Goal: Use online tool/utility: Utilize a website feature to perform a specific function

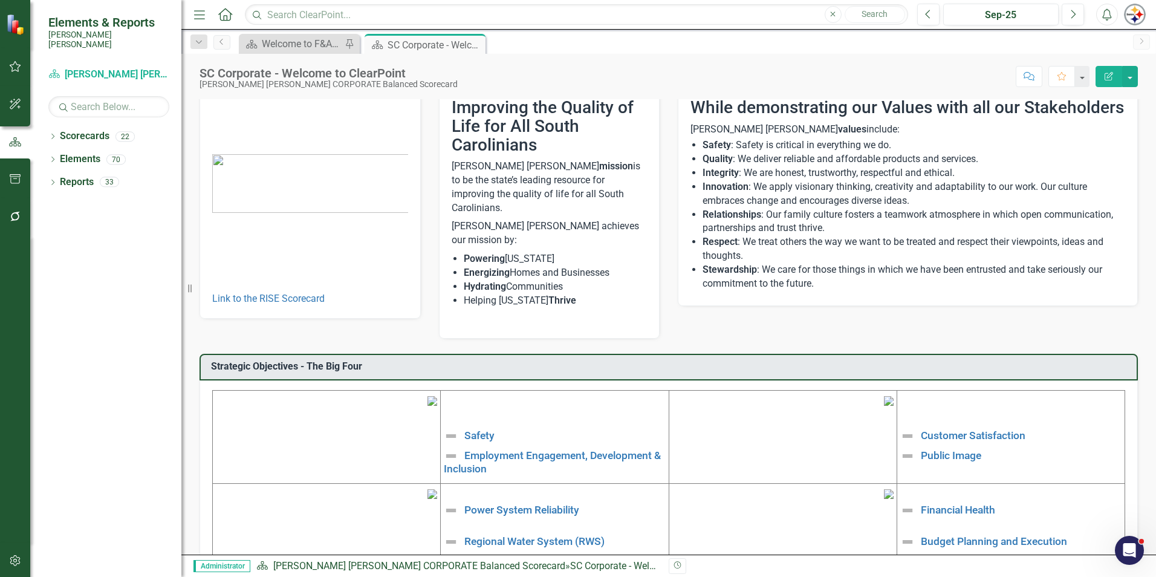
scroll to position [60, 0]
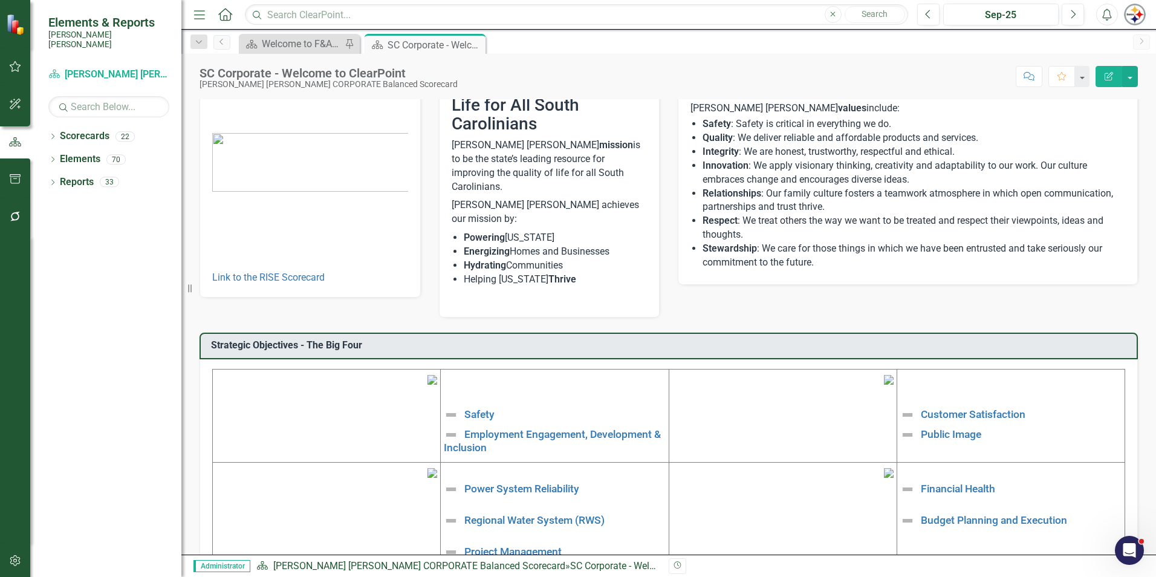
click at [17, 553] on button "button" at bounding box center [15, 560] width 27 height 25
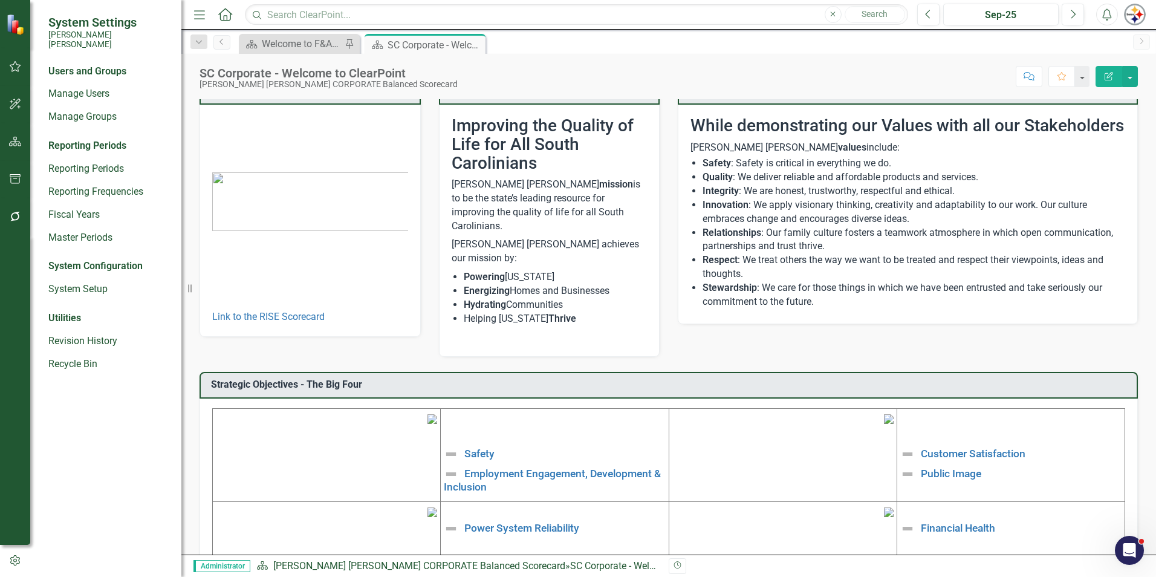
scroll to position [0, 0]
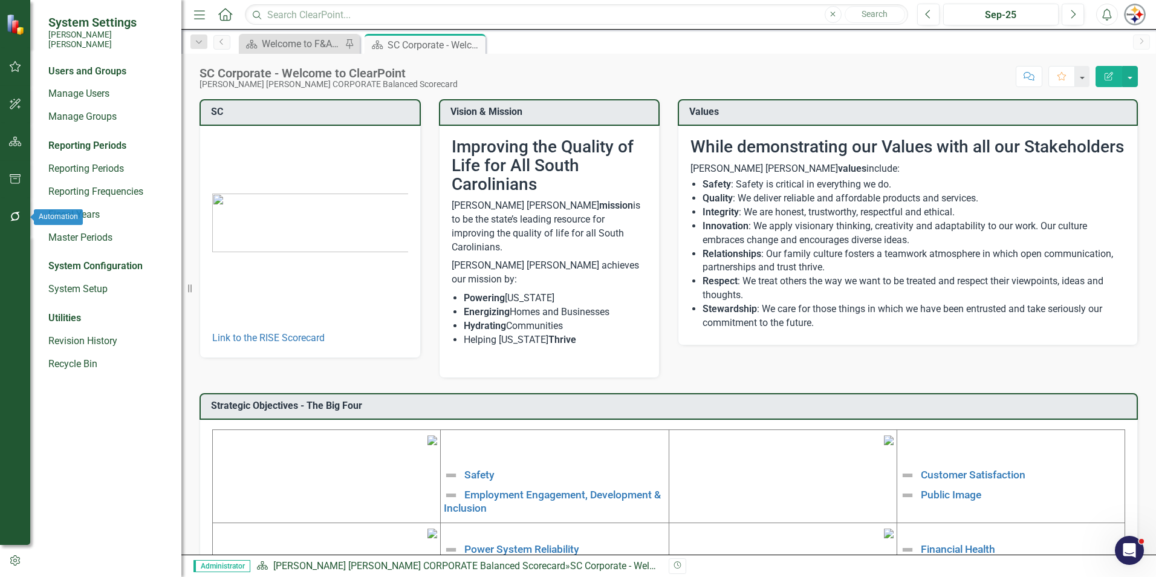
click at [17, 216] on icon "button" at bounding box center [15, 217] width 13 height 10
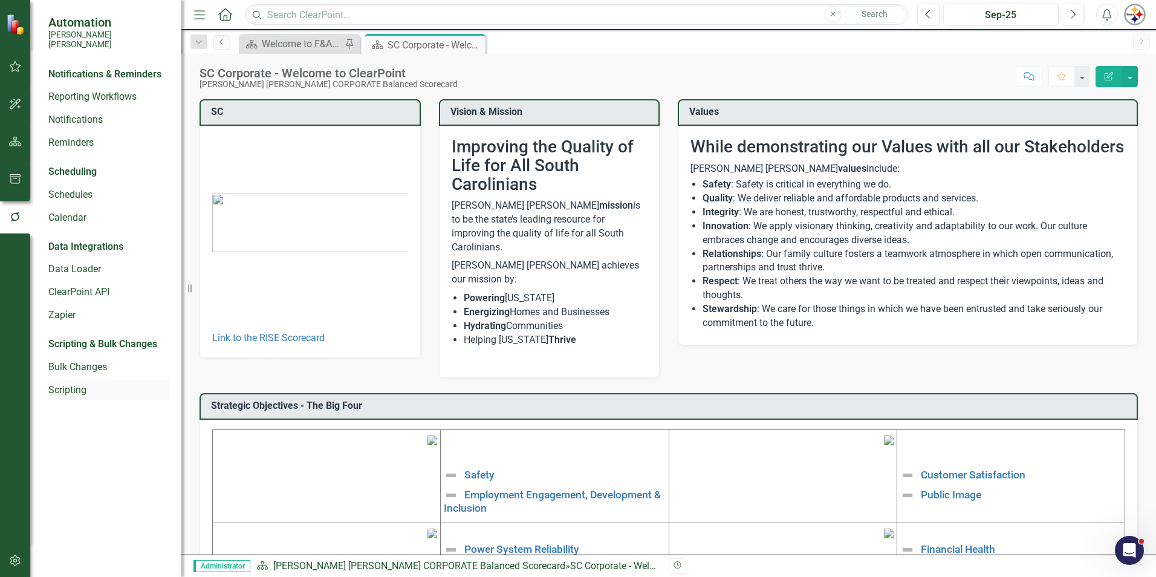
click at [71, 384] on link "Scripting" at bounding box center [108, 390] width 121 height 14
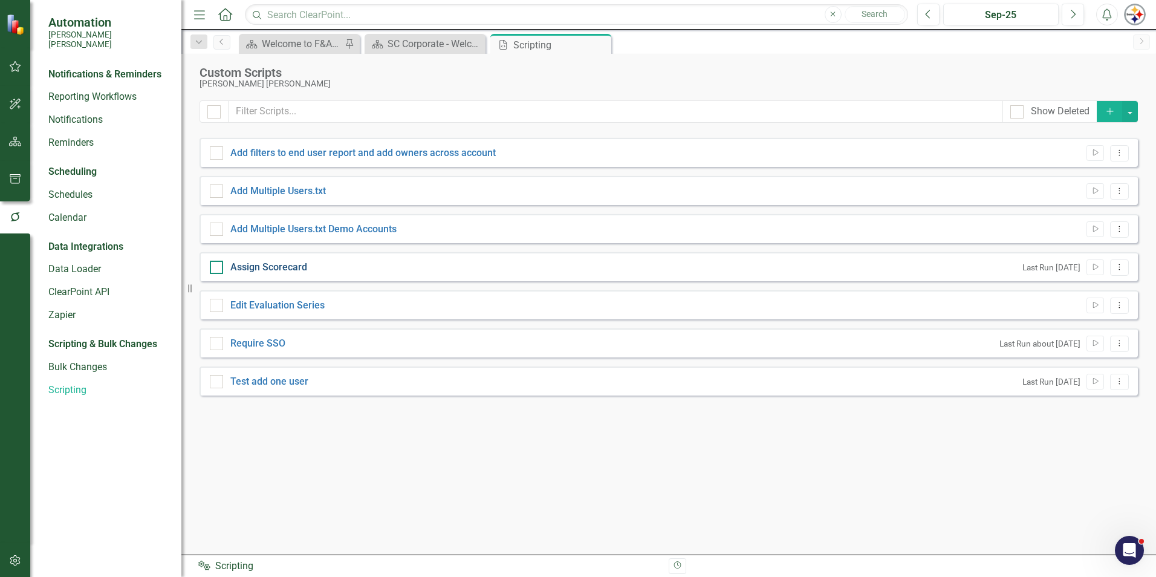
click at [276, 269] on link "Assign Scorecard" at bounding box center [268, 266] width 77 height 11
click at [218, 268] on input "Assign Scorecard" at bounding box center [214, 265] width 8 height 8
checkbox input "true"
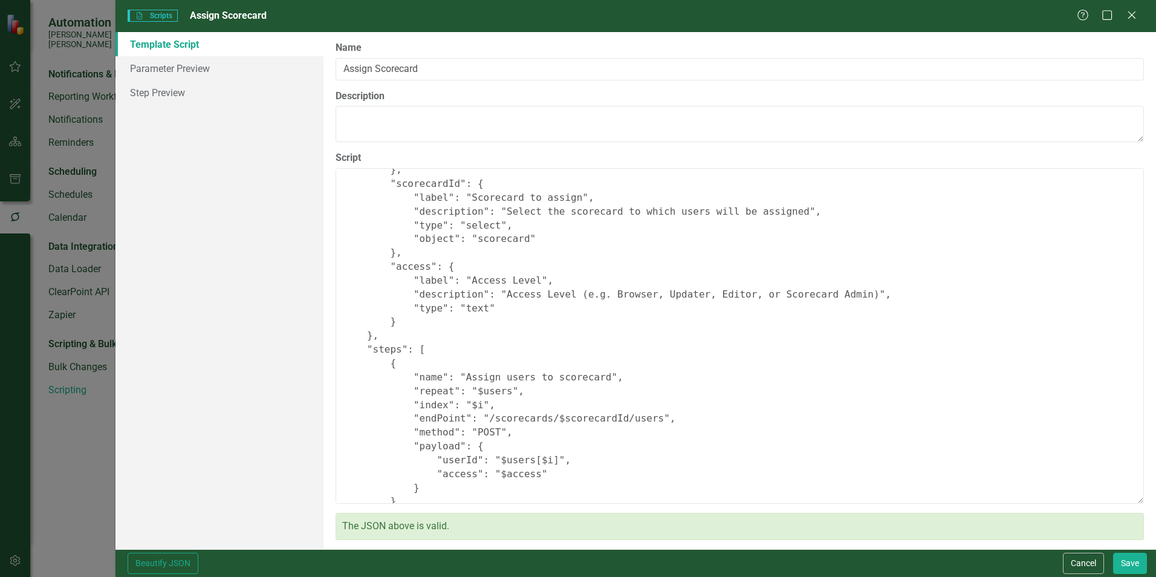
scroll to position [198, 0]
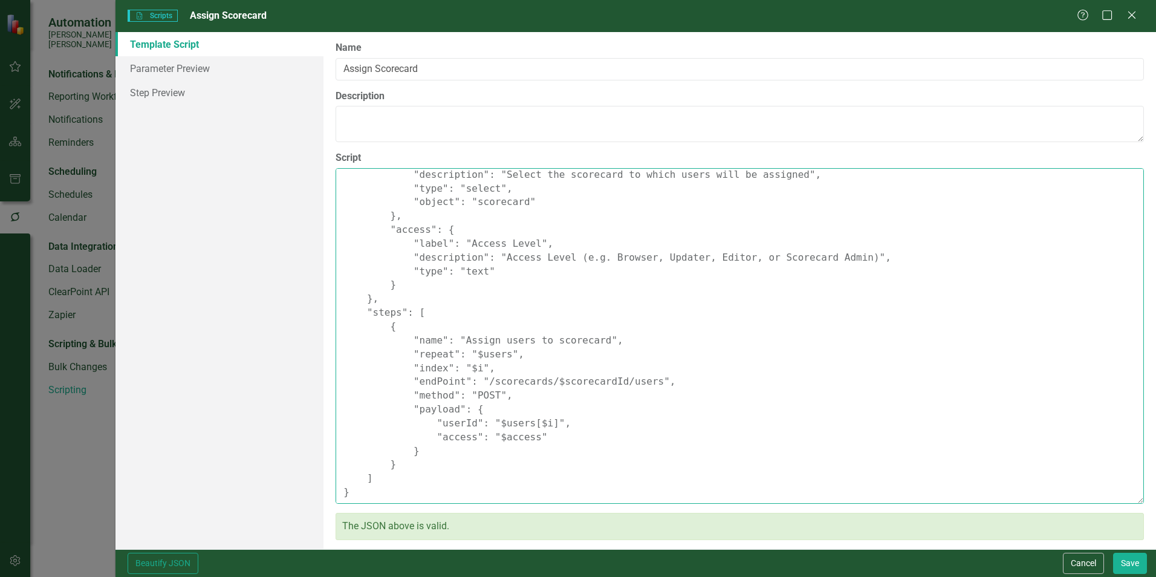
click at [728, 427] on textarea "{ "comments": { "recommendedScriptName": "Assign Scorecard", "recommendedScript…" at bounding box center [740, 336] width 808 height 336
click at [809, 207] on textarea "{ "comments": { "recommendedScriptName": "Assign Scorecard", "recommendedScript…" at bounding box center [740, 336] width 808 height 336
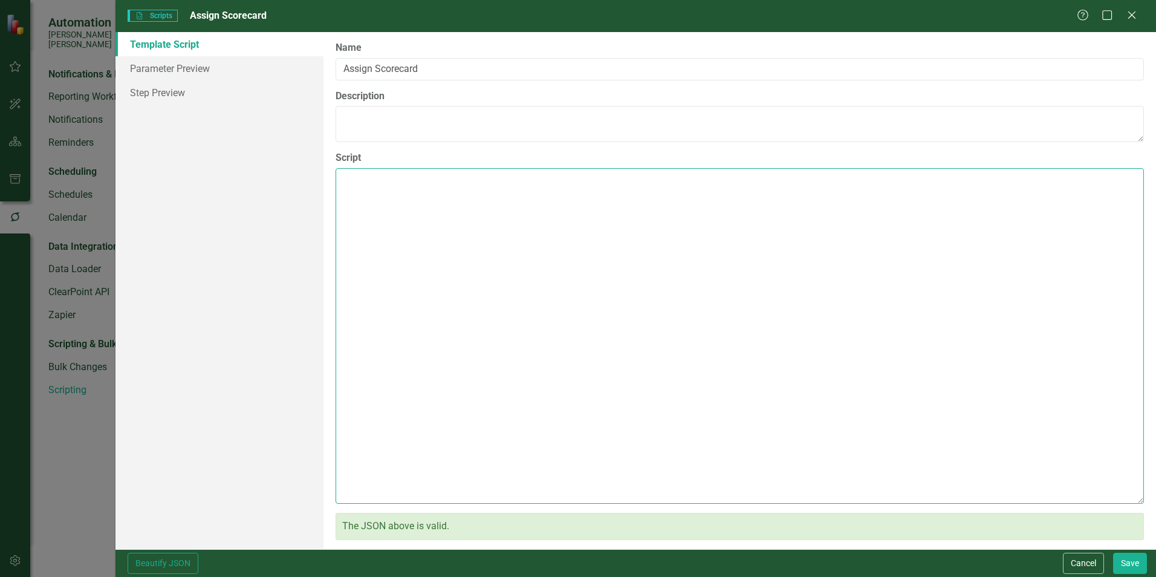
scroll to position [0, 0]
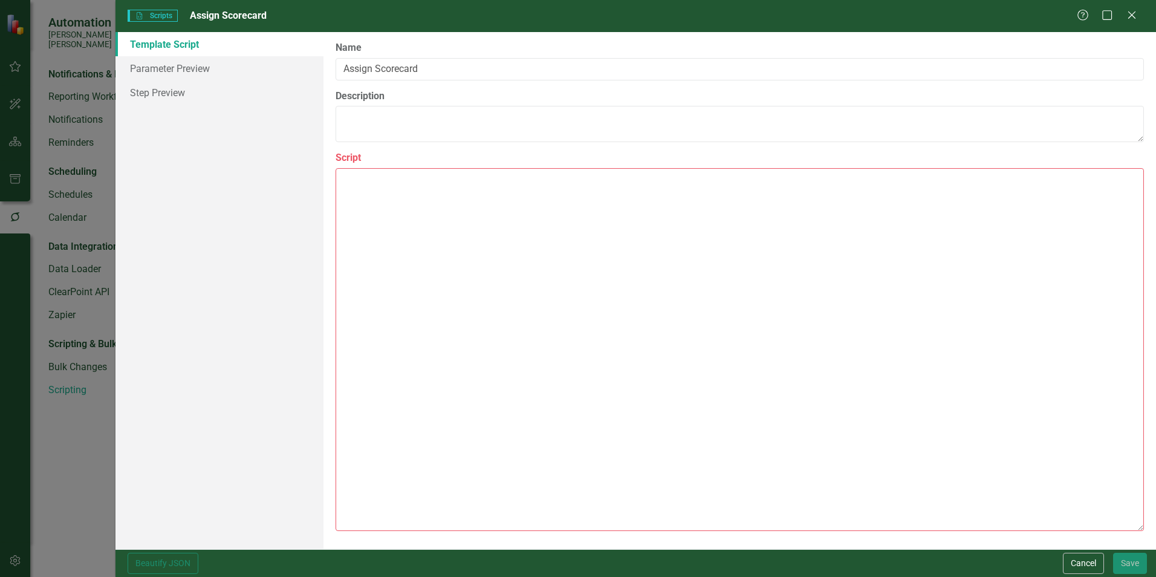
paste textarea "{ "Comments": { "Recommended Script Name": "Change user type", "Recommended Scr…"
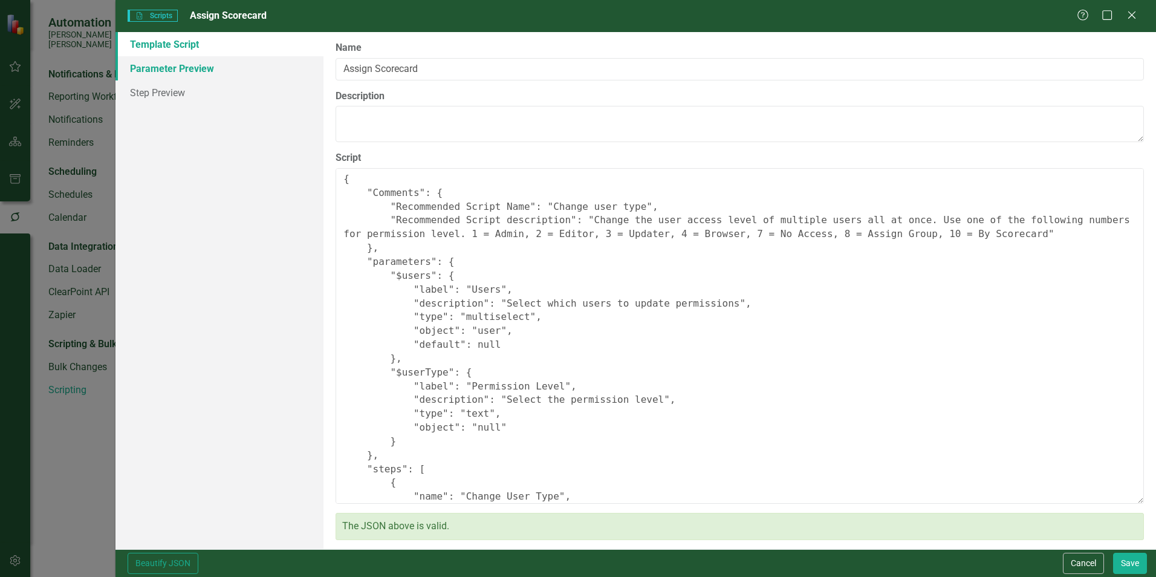
click at [192, 73] on link "Parameter Preview" at bounding box center [219, 68] width 208 height 24
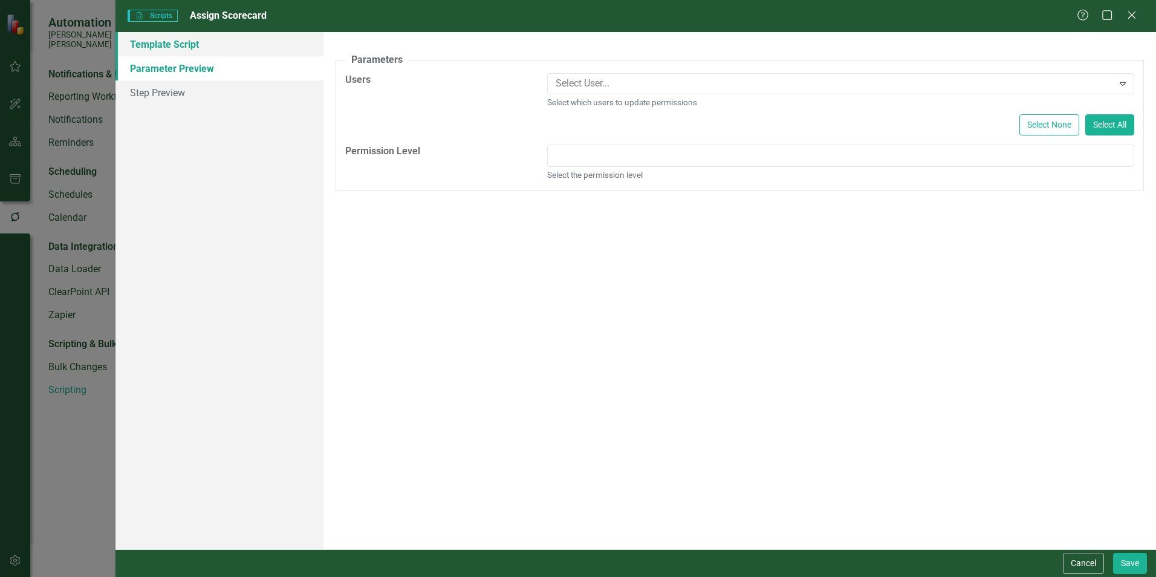
click at [205, 42] on link "Template Script" at bounding box center [219, 44] width 208 height 24
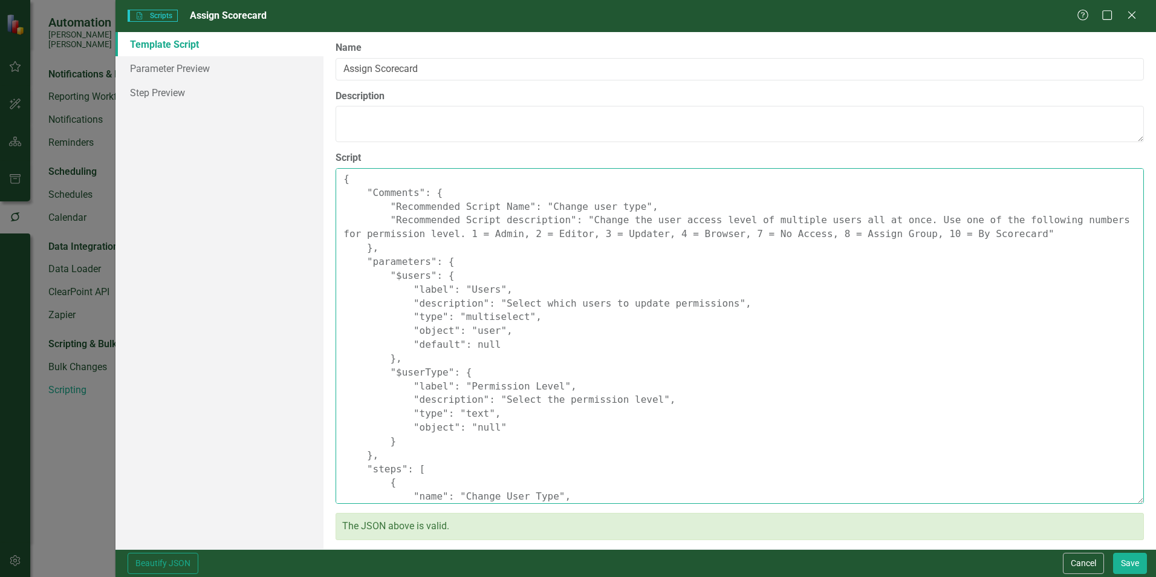
drag, startPoint x: 438, startPoint y: 234, endPoint x: 967, endPoint y: 240, distance: 529.0
click at [967, 240] on textarea "{ "Comments": { "Recommended Script Name": "Change user type", "Recommended Scr…" at bounding box center [740, 336] width 808 height 336
click at [637, 398] on textarea "{ "Comments": { "Recommended Script Name": "Change user type", "Recommended Scr…" at bounding box center [740, 336] width 808 height 336
paste textarea "1 = Admin, 2 = Editor, 3 = Updater, 4 = Browser, 7 = No Access, 8 = Assign Grou…"
click at [647, 401] on textarea "{ "Comments": { "Recommended Script Name": "Change user type", "Recommended Scr…" at bounding box center [740, 336] width 808 height 336
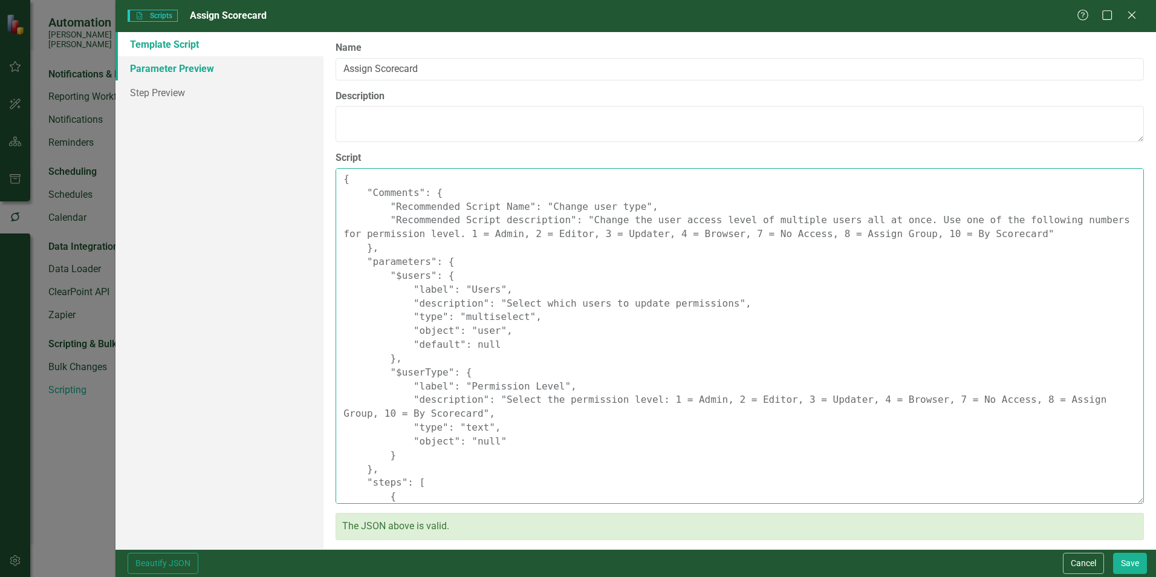
type textarea "{ "Comments": { "Recommended Script Name": "Change user type", "Recommended Scr…"
click at [148, 61] on link "Parameter Preview" at bounding box center [219, 68] width 208 height 24
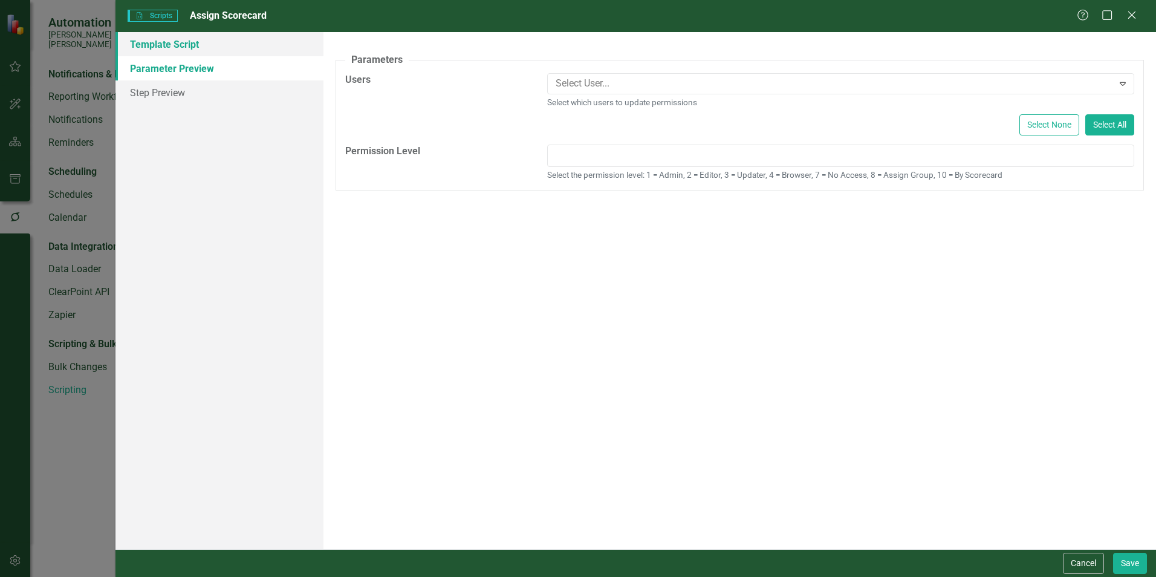
click at [157, 45] on link "Template Script" at bounding box center [219, 44] width 208 height 24
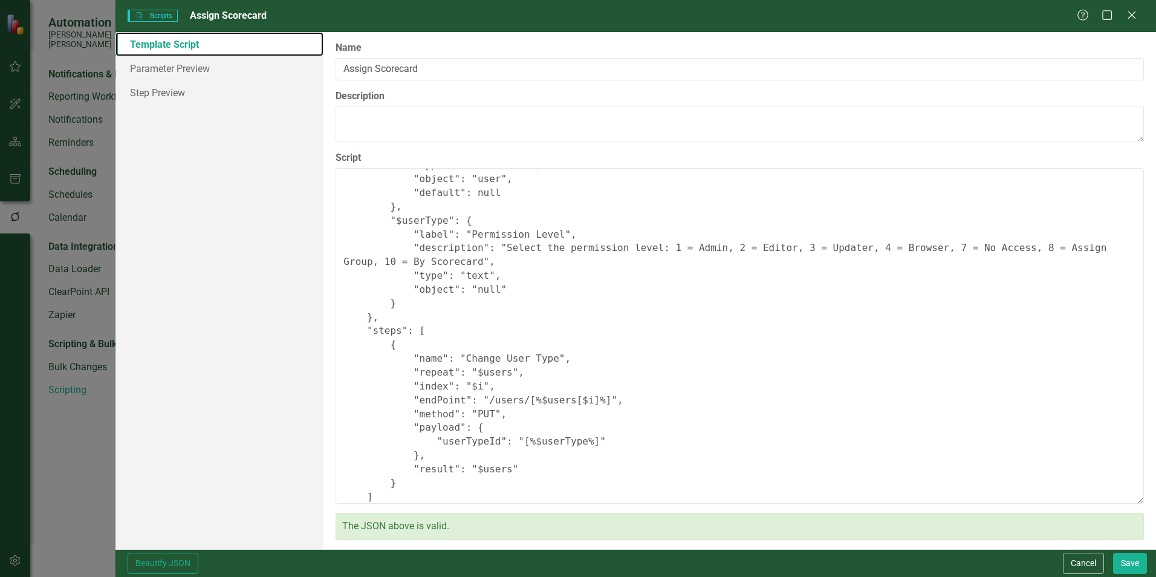
scroll to position [170, 0]
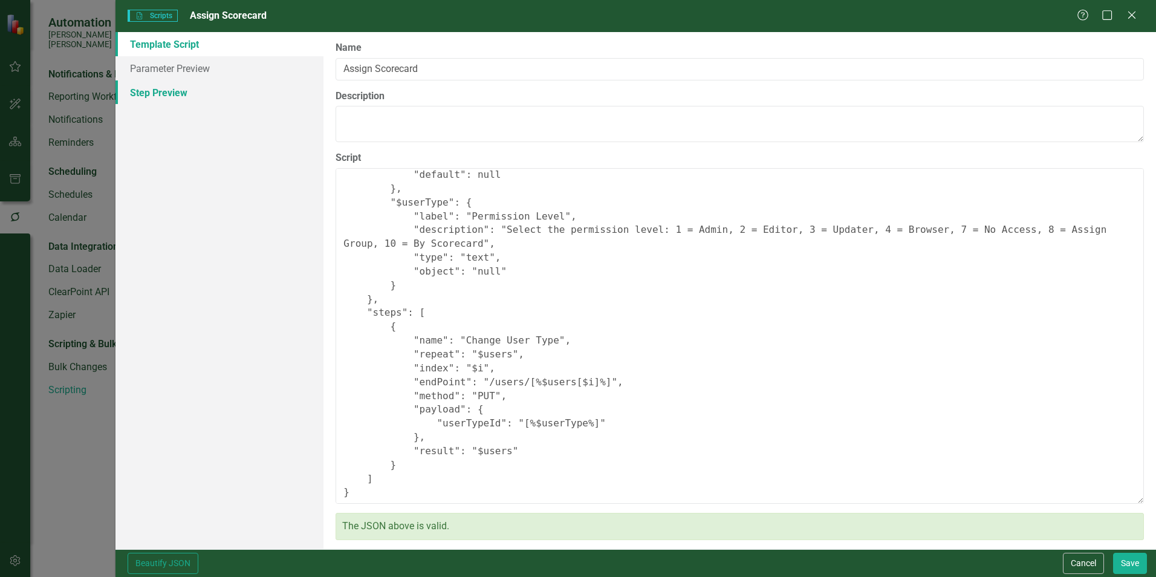
click at [186, 100] on link "Step Preview" at bounding box center [219, 92] width 208 height 24
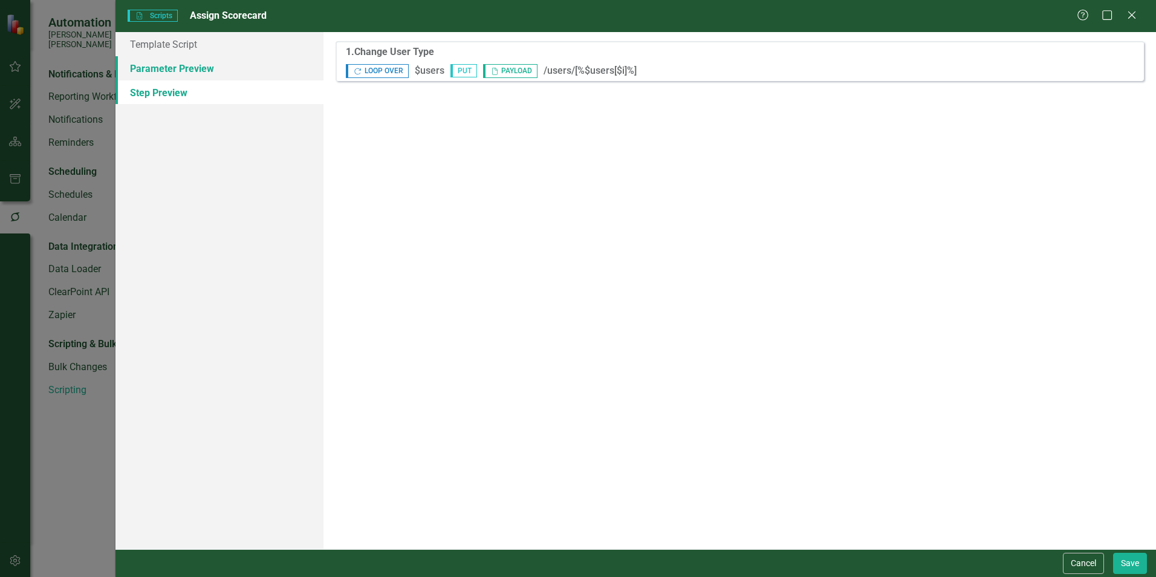
click at [183, 77] on link "Parameter Preview" at bounding box center [219, 68] width 208 height 24
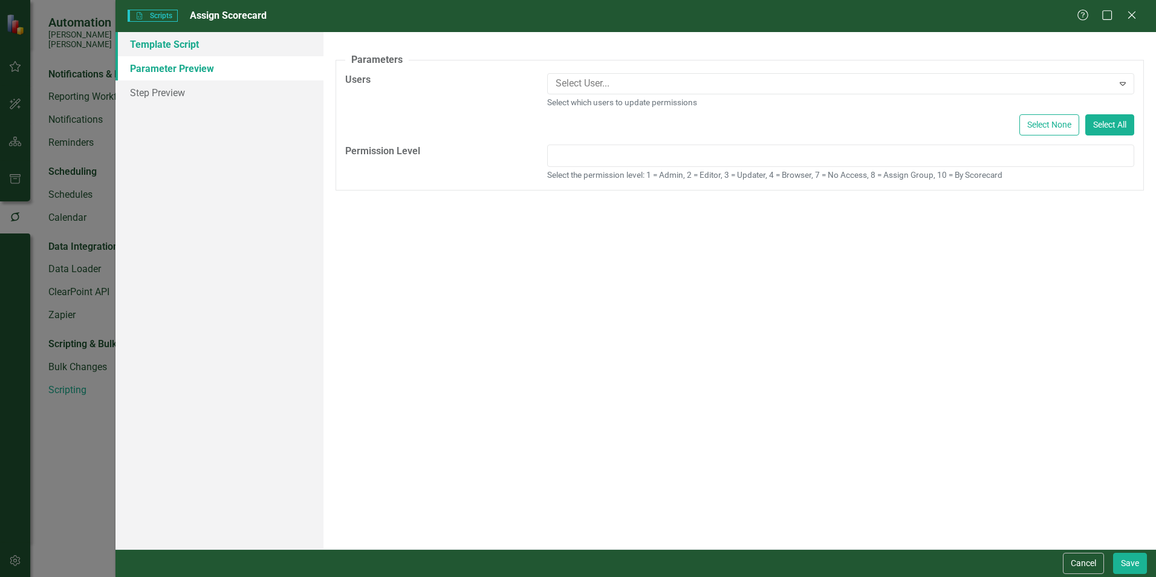
click at [168, 46] on link "Template Script" at bounding box center [219, 44] width 208 height 24
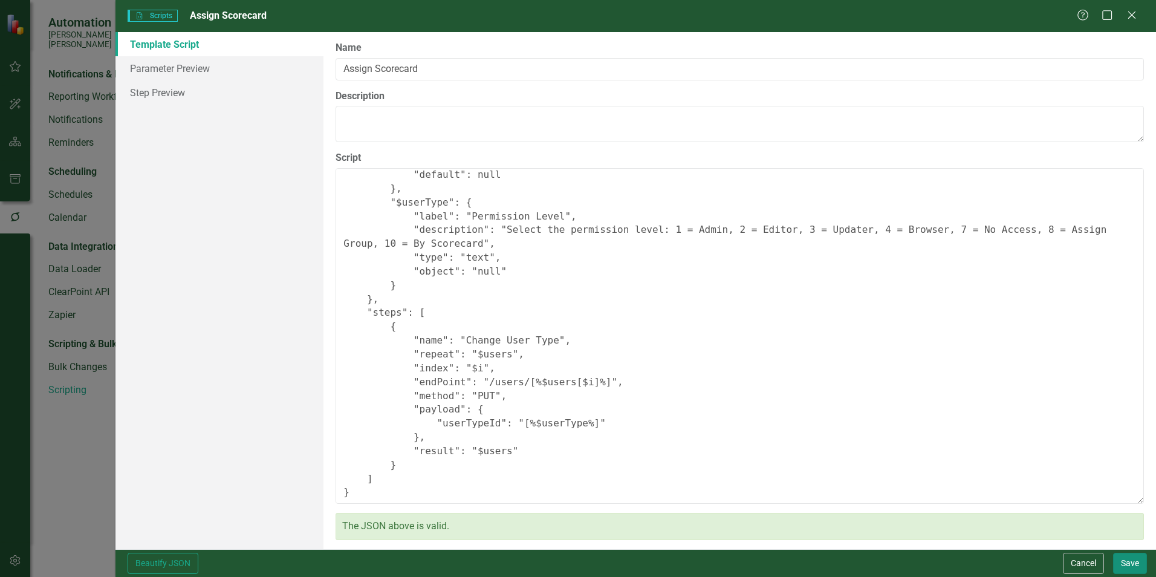
click at [1123, 560] on button "Save" at bounding box center [1130, 563] width 34 height 21
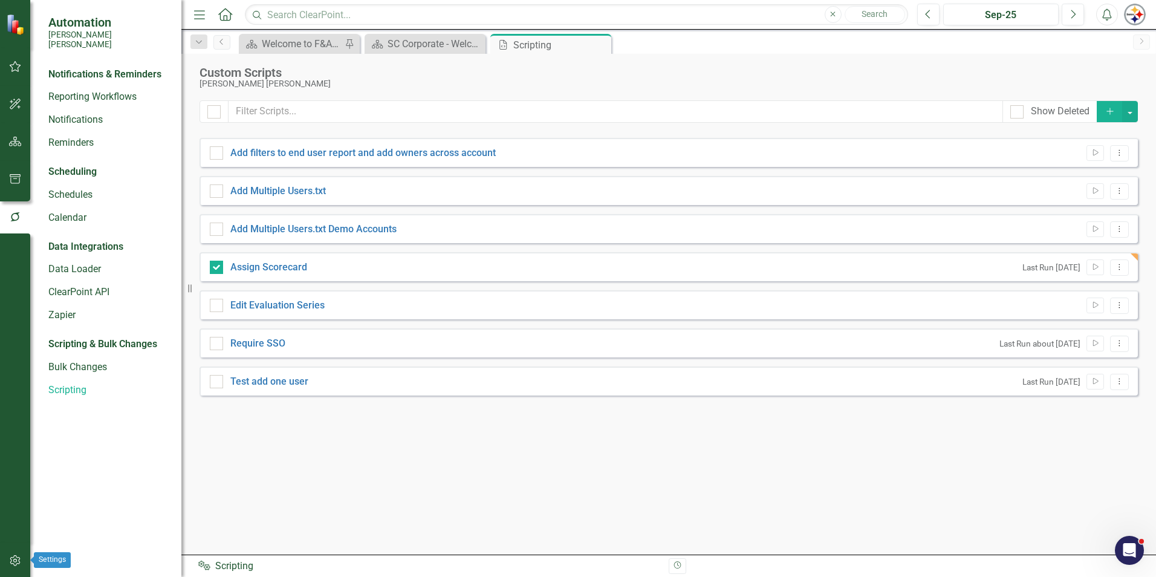
click at [13, 559] on icon "button" at bounding box center [15, 561] width 13 height 10
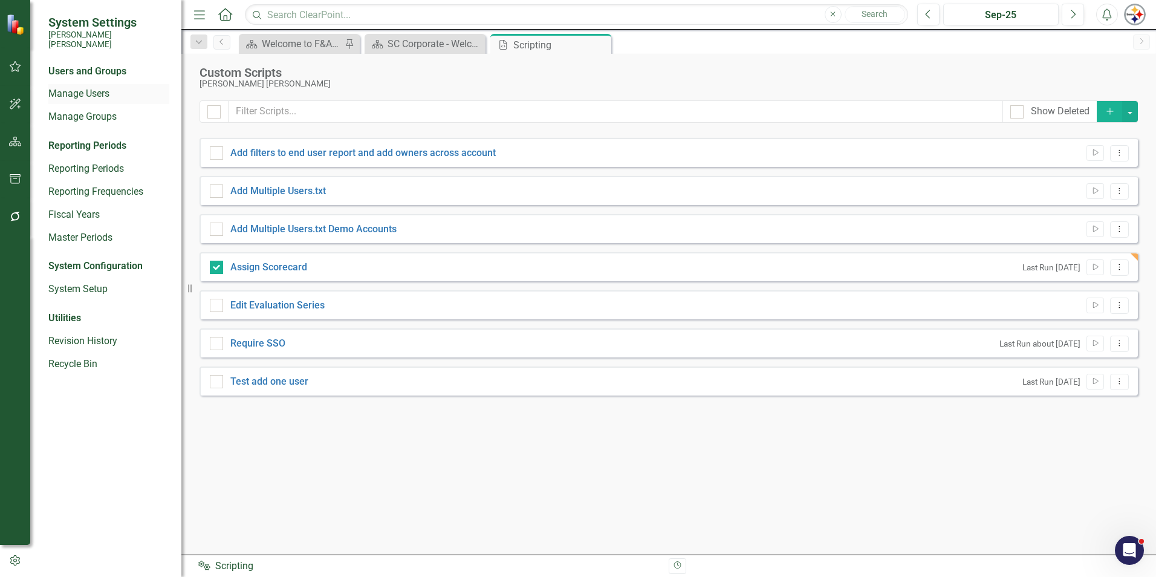
click at [82, 88] on link "Manage Users" at bounding box center [108, 94] width 121 height 14
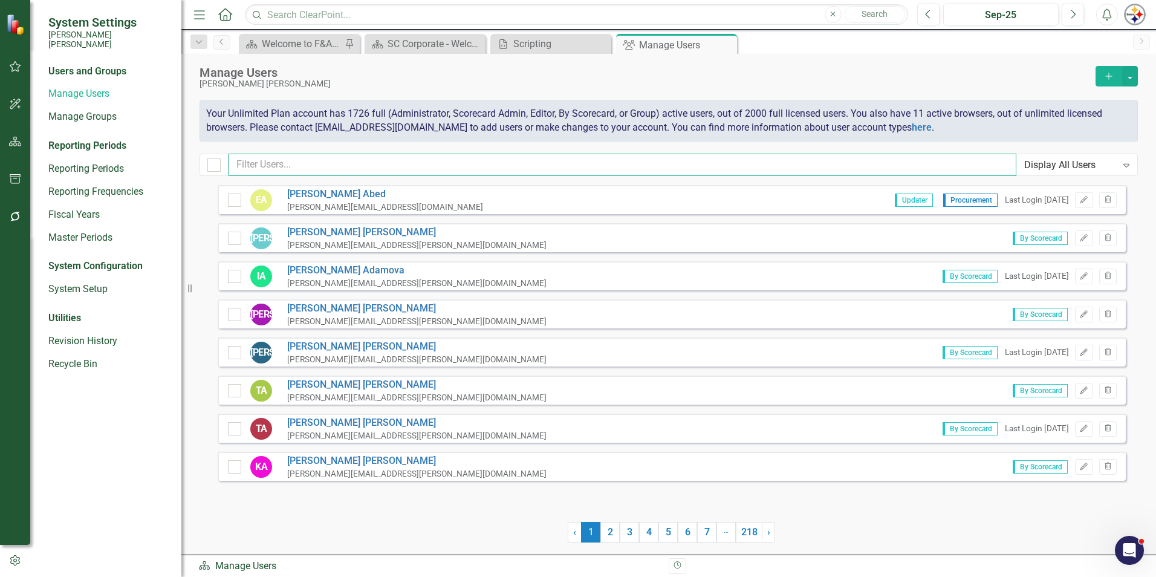
click at [352, 163] on input "text" at bounding box center [623, 165] width 788 height 22
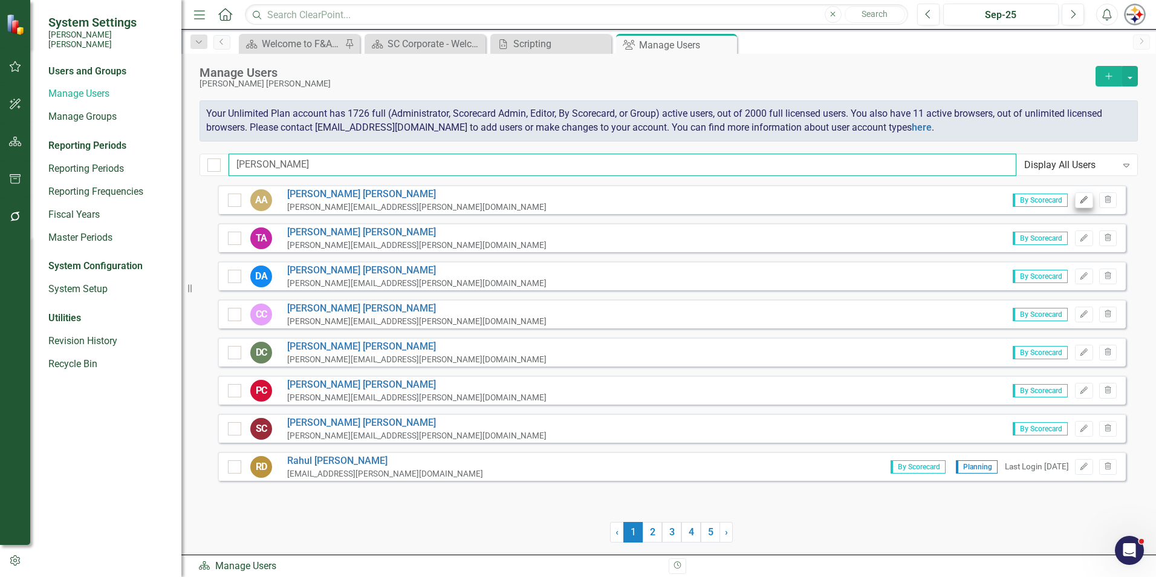
type input "[PERSON_NAME]"
click at [1078, 204] on button "Edit" at bounding box center [1084, 200] width 18 height 16
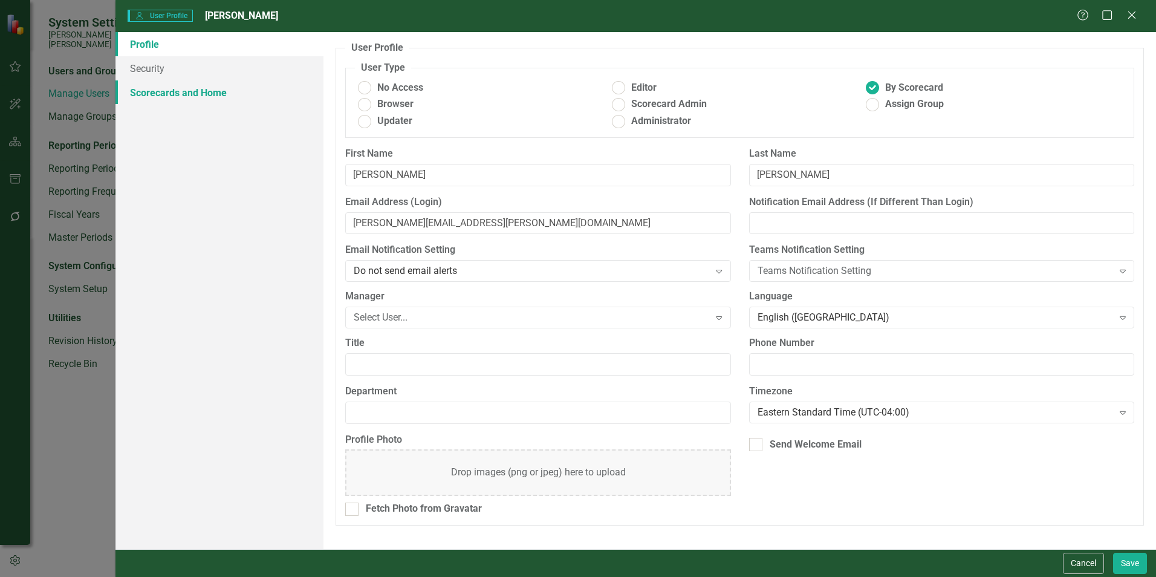
click at [183, 89] on link "Scorecards and Home" at bounding box center [219, 92] width 208 height 24
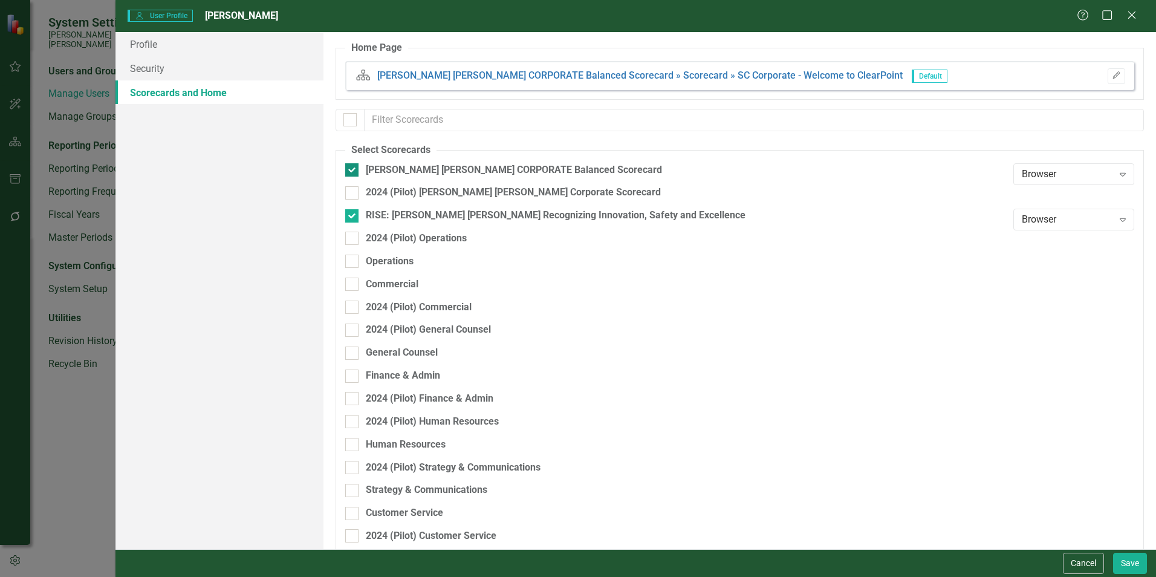
click at [349, 172] on div at bounding box center [351, 169] width 13 height 13
click at [349, 171] on input "[PERSON_NAME] [PERSON_NAME] CORPORATE Balanced Scorecard" at bounding box center [349, 167] width 8 height 8
checkbox input "false"
click at [1124, 562] on button "Save" at bounding box center [1130, 563] width 34 height 21
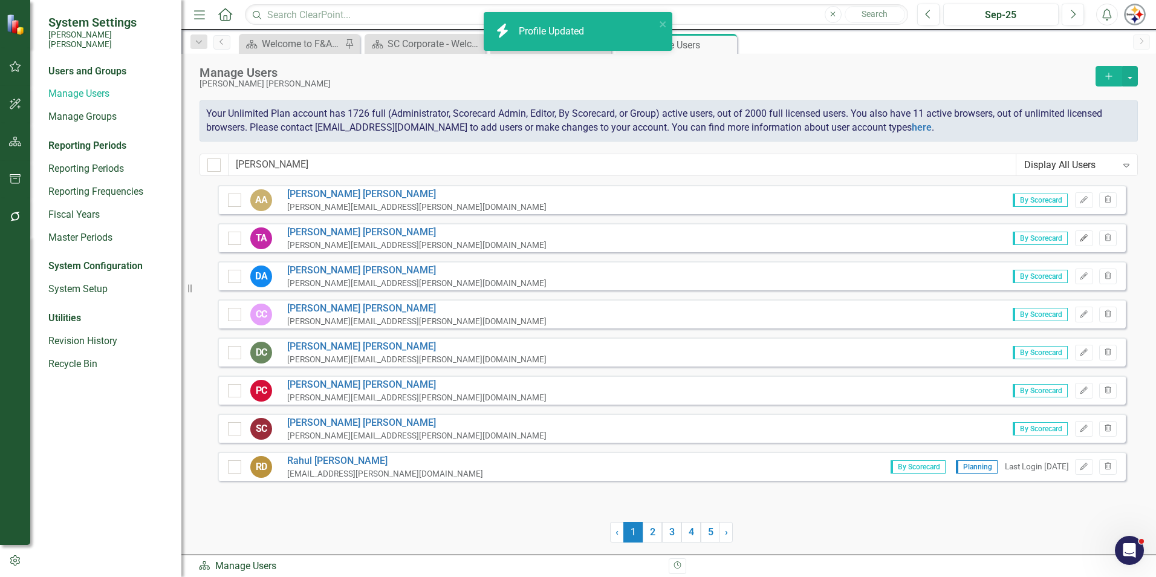
click at [1077, 235] on button "Edit" at bounding box center [1084, 238] width 18 height 16
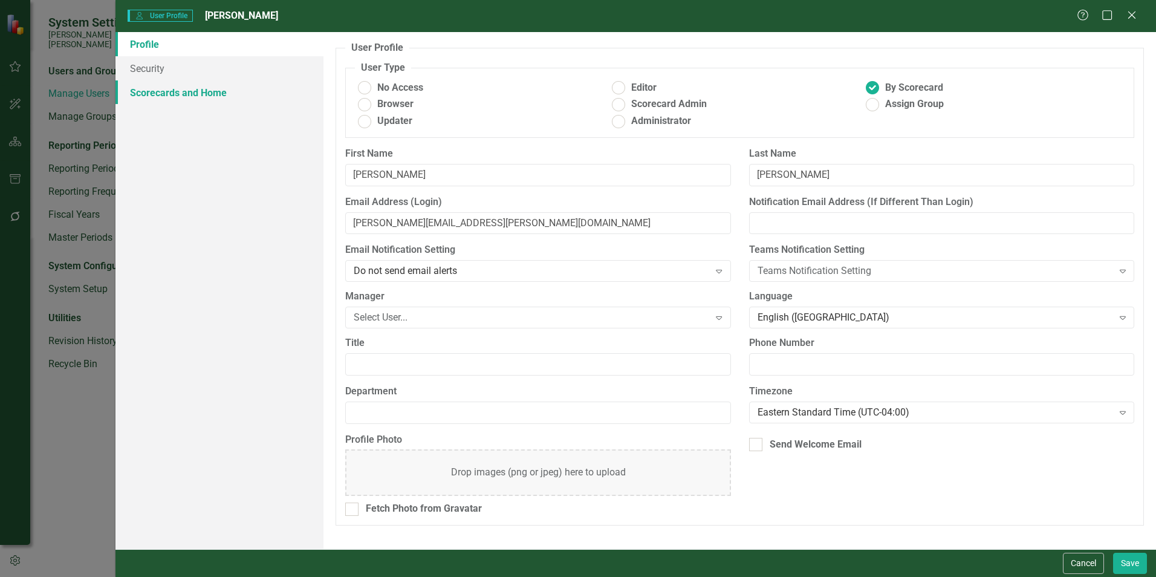
click at [181, 99] on link "Scorecards and Home" at bounding box center [219, 92] width 208 height 24
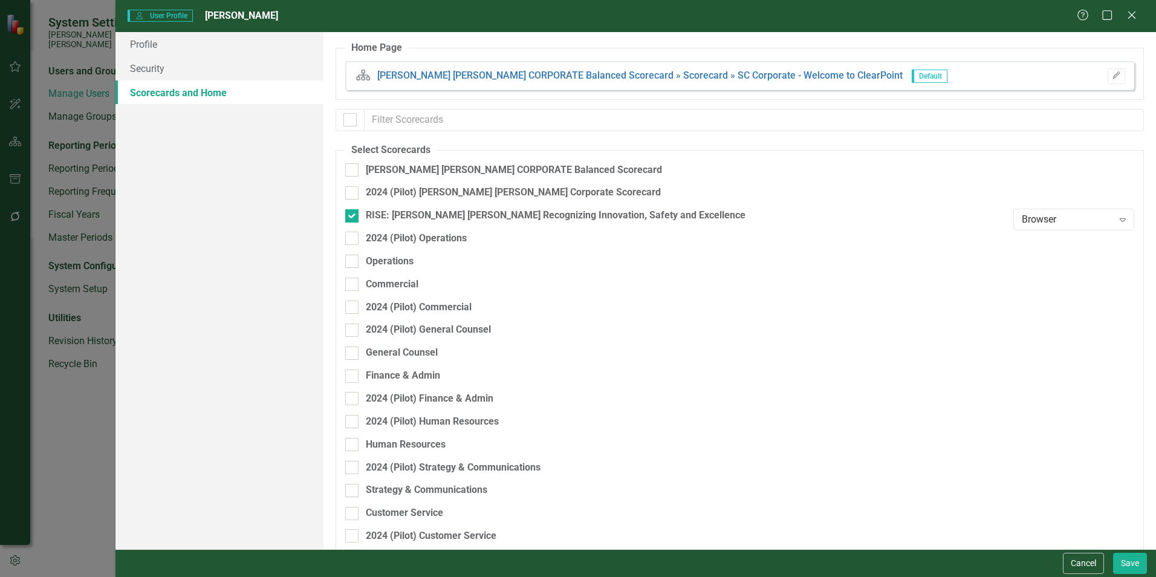
click at [1072, 560] on button "Cancel" at bounding box center [1083, 563] width 41 height 21
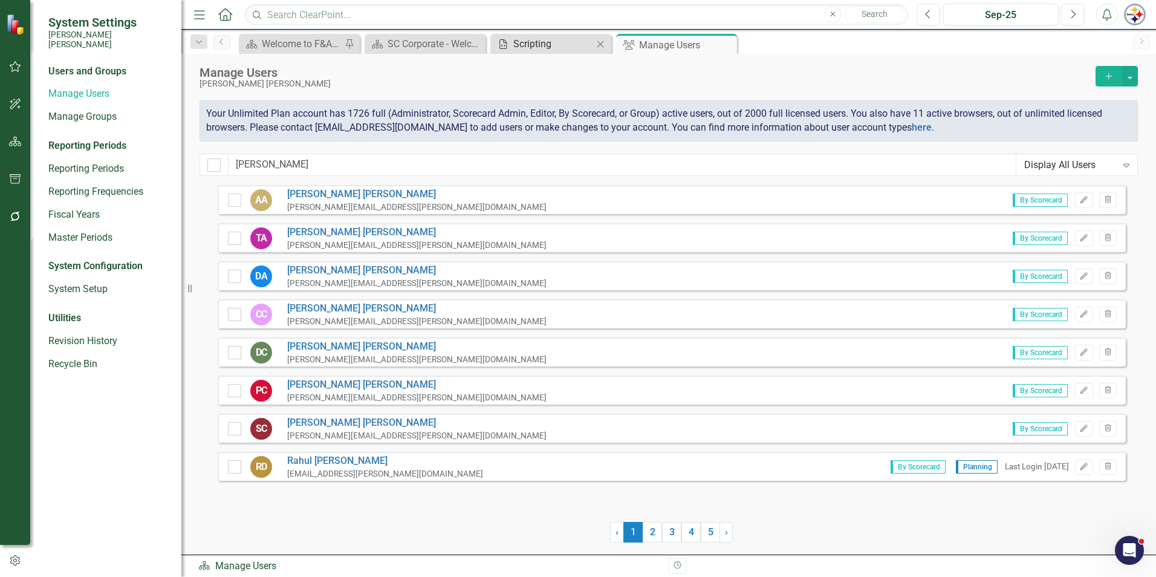
click at [536, 41] on div "Scripting" at bounding box center [553, 43] width 80 height 15
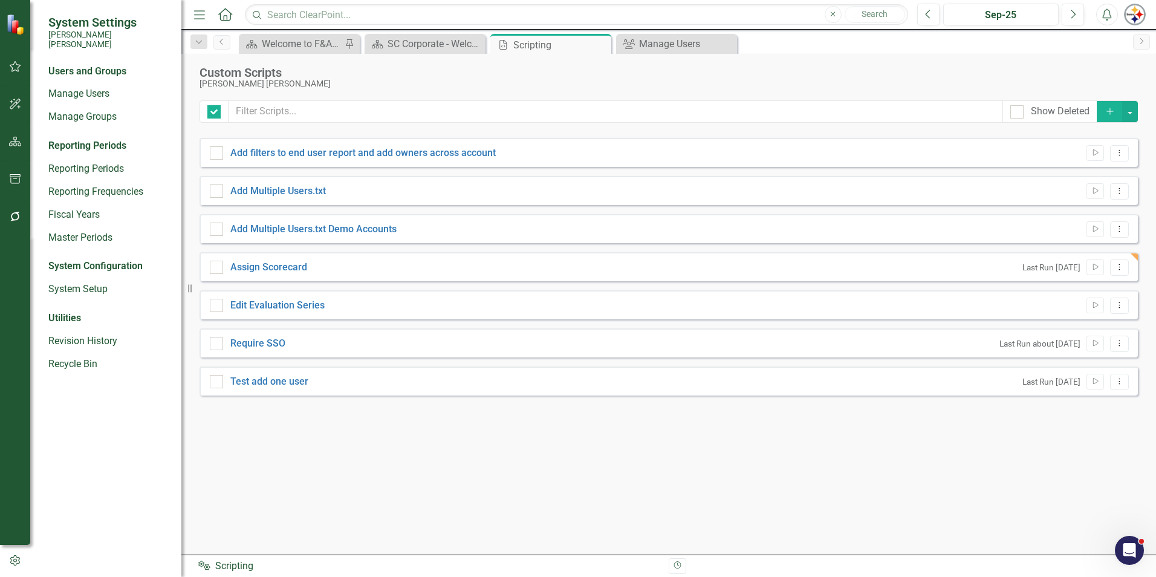
checkbox input "false"
click at [1098, 266] on icon "Run Script" at bounding box center [1095, 267] width 9 height 7
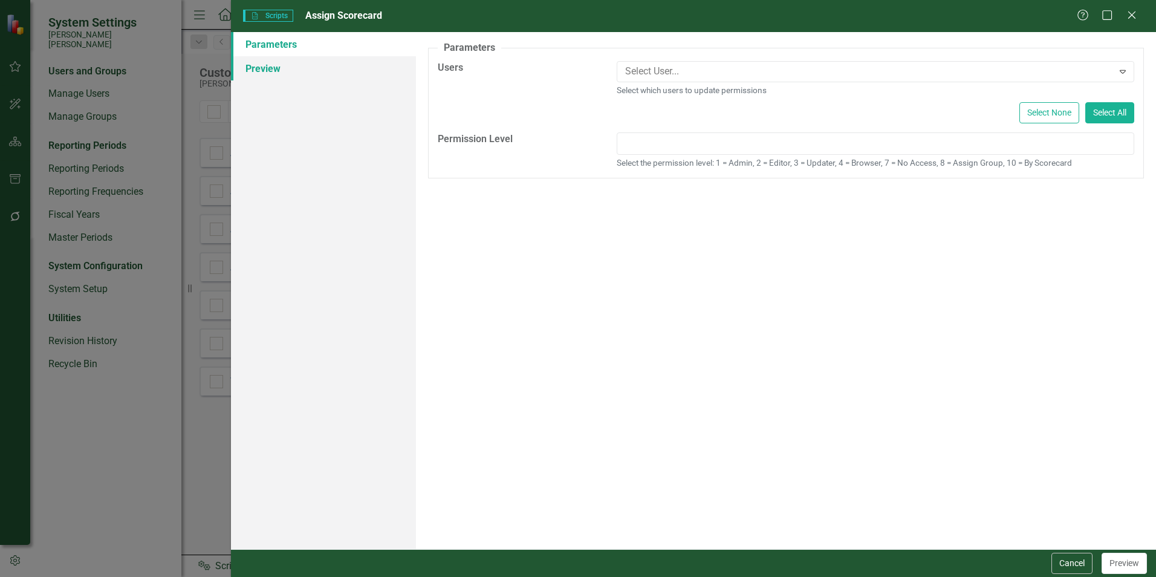
click at [260, 69] on link "Preview" at bounding box center [323, 68] width 185 height 24
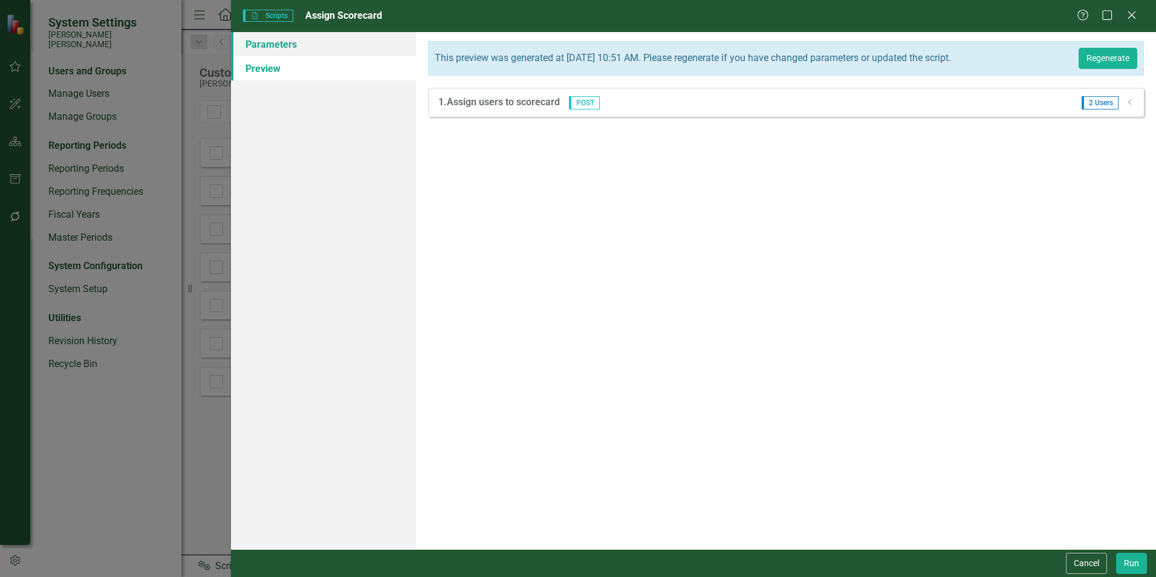
click at [259, 52] on link "Parameters" at bounding box center [323, 44] width 185 height 24
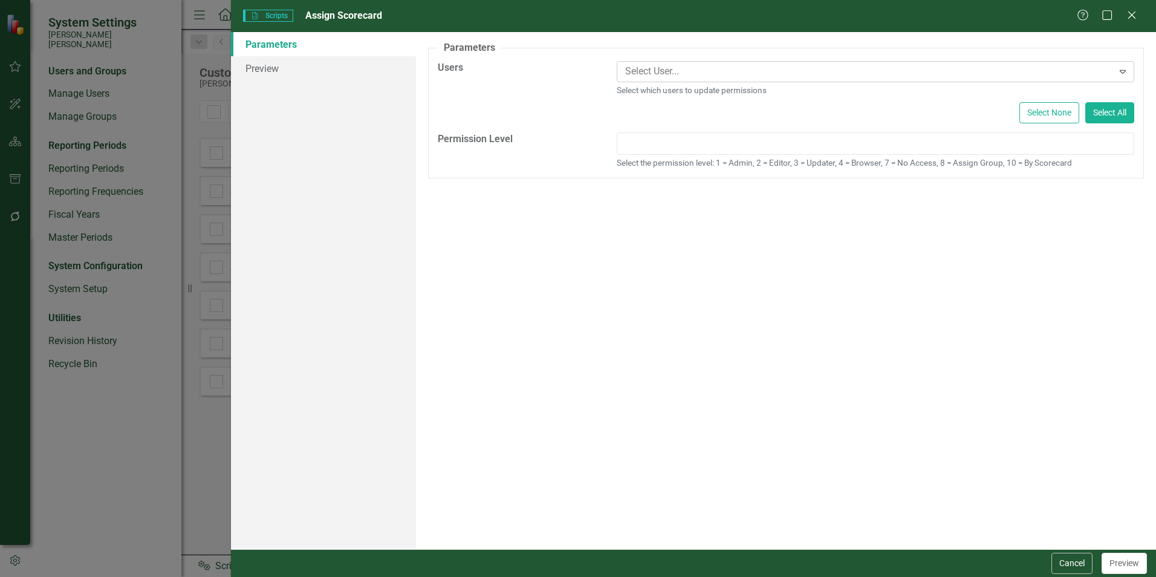
click at [870, 73] on div at bounding box center [866, 71] width 493 height 16
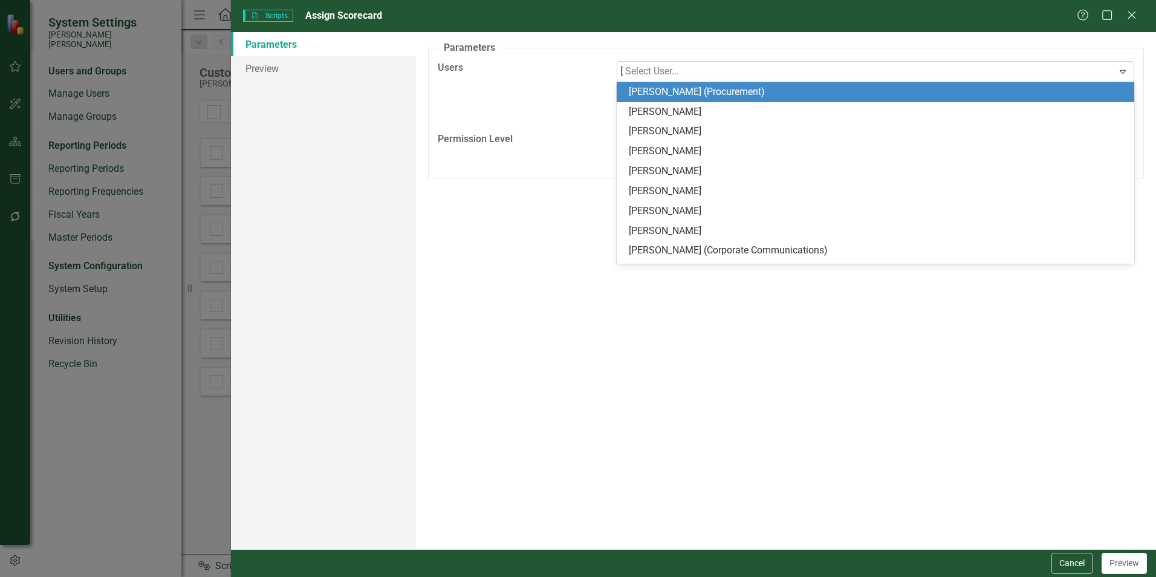
type input "[PERSON_NAME]"
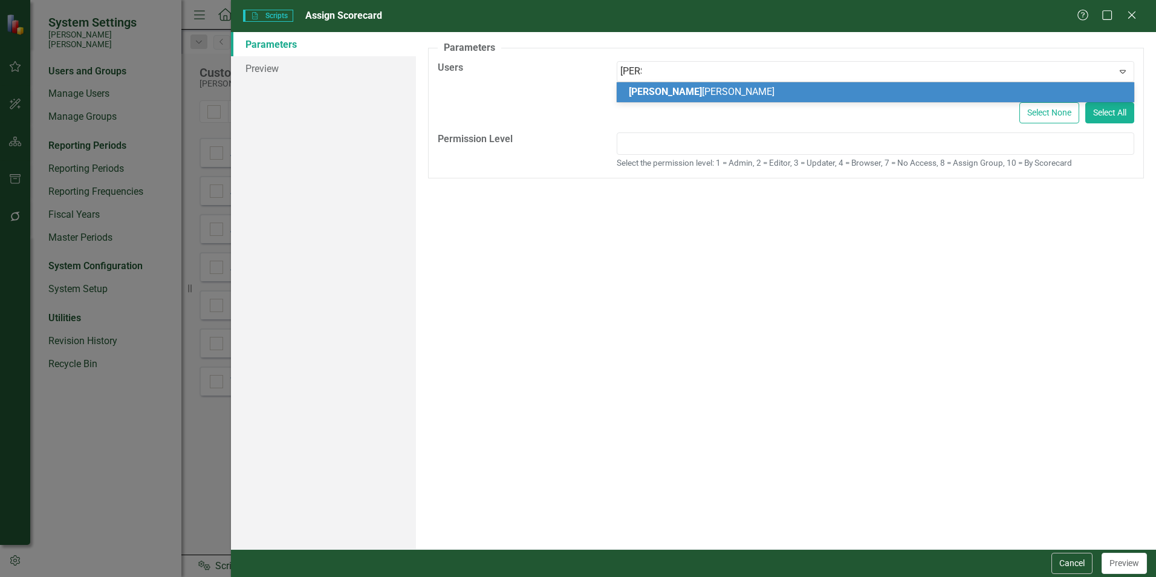
click at [645, 90] on span "[PERSON_NAME]" at bounding box center [665, 91] width 73 height 11
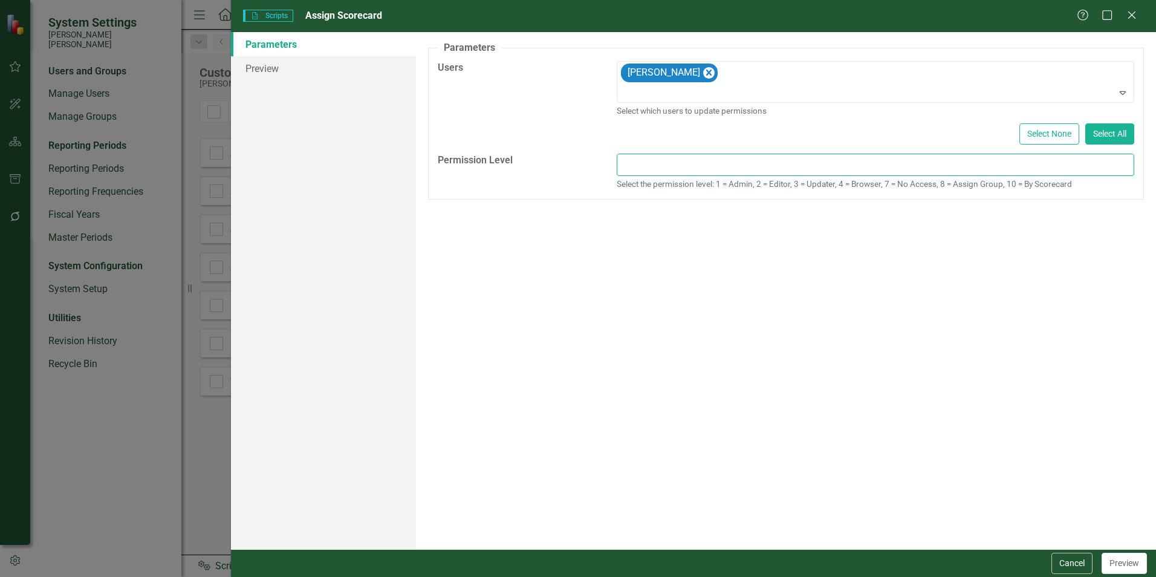
click at [705, 158] on input "text" at bounding box center [875, 165] width 517 height 22
type input "4"
click at [1127, 558] on button "Preview" at bounding box center [1123, 563] width 45 height 21
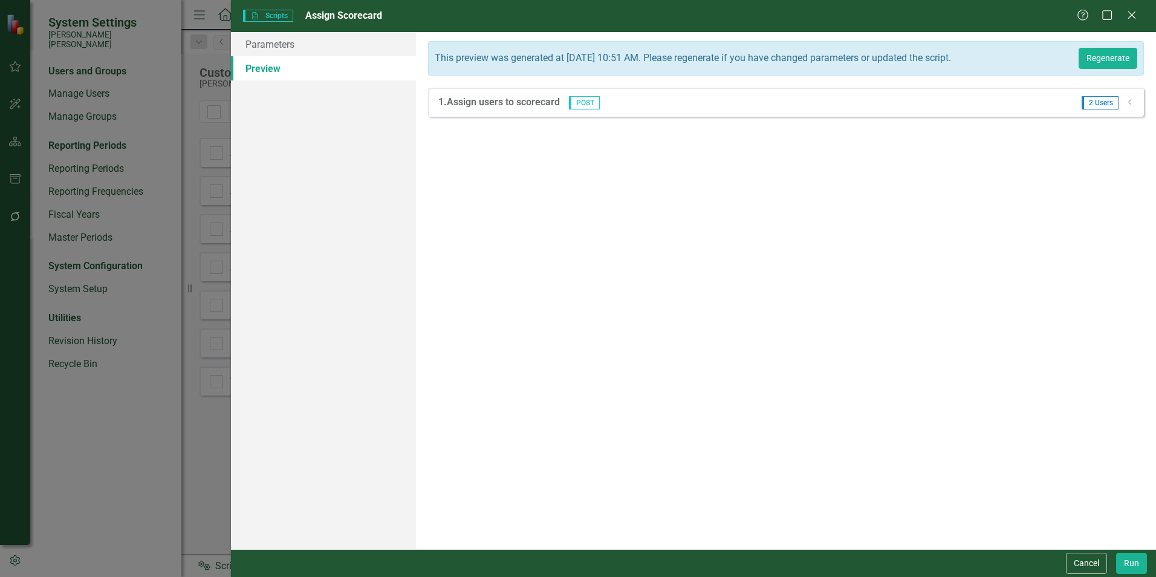
click at [1130, 106] on icon "Dropdown" at bounding box center [1130, 102] width 9 height 7
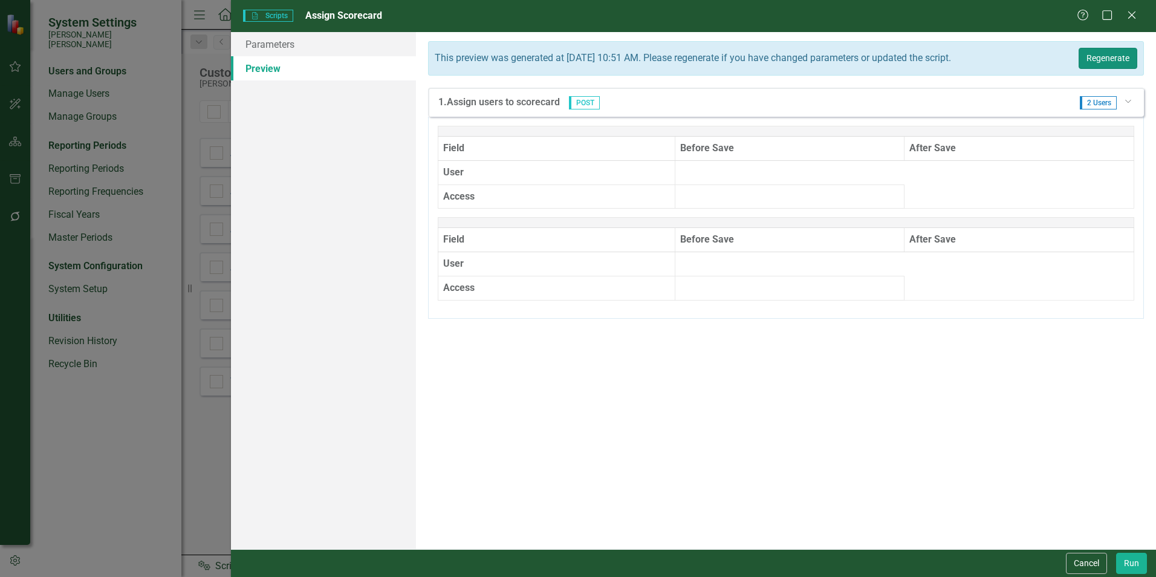
click at [1112, 66] on button "Regenerate" at bounding box center [1107, 58] width 59 height 21
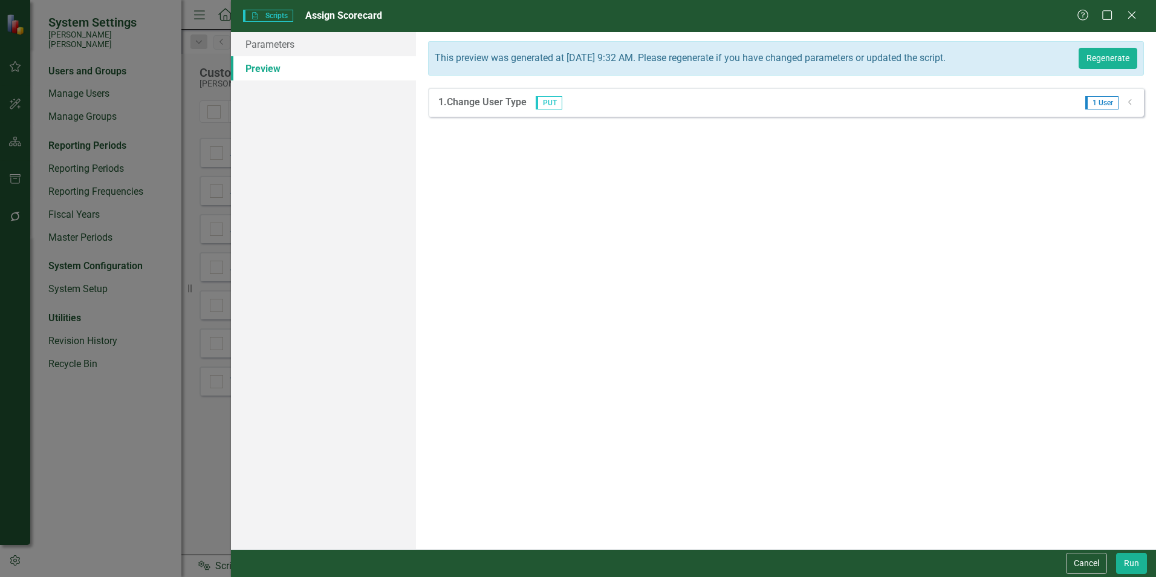
click at [1126, 106] on icon "Dropdown" at bounding box center [1130, 102] width 9 height 7
click at [507, 106] on strong "1. Change User Type" at bounding box center [482, 101] width 88 height 11
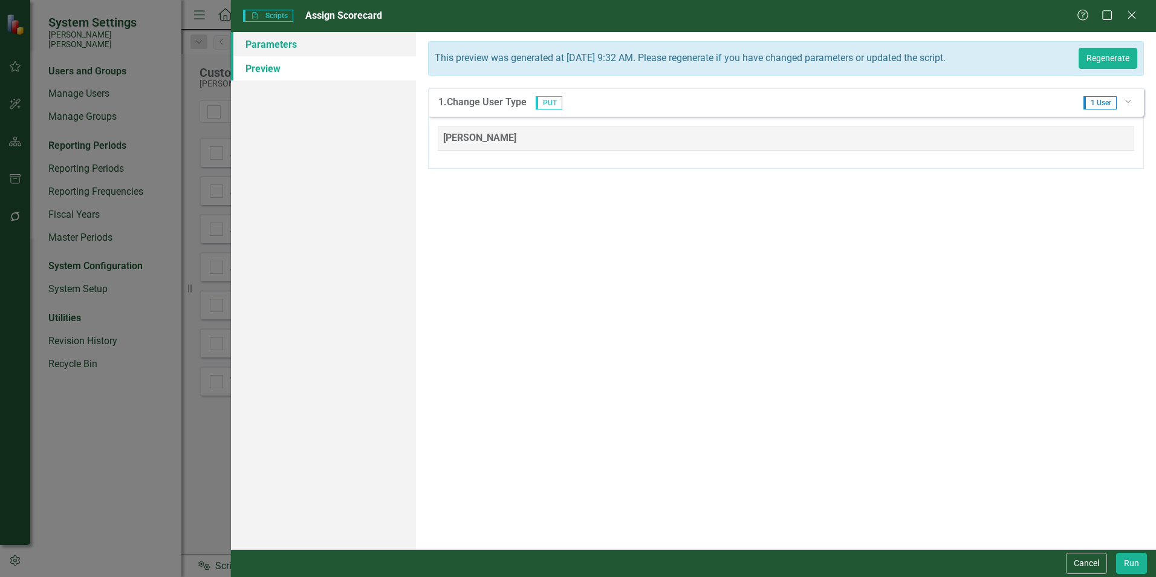
click at [259, 36] on link "Parameters" at bounding box center [323, 44] width 185 height 24
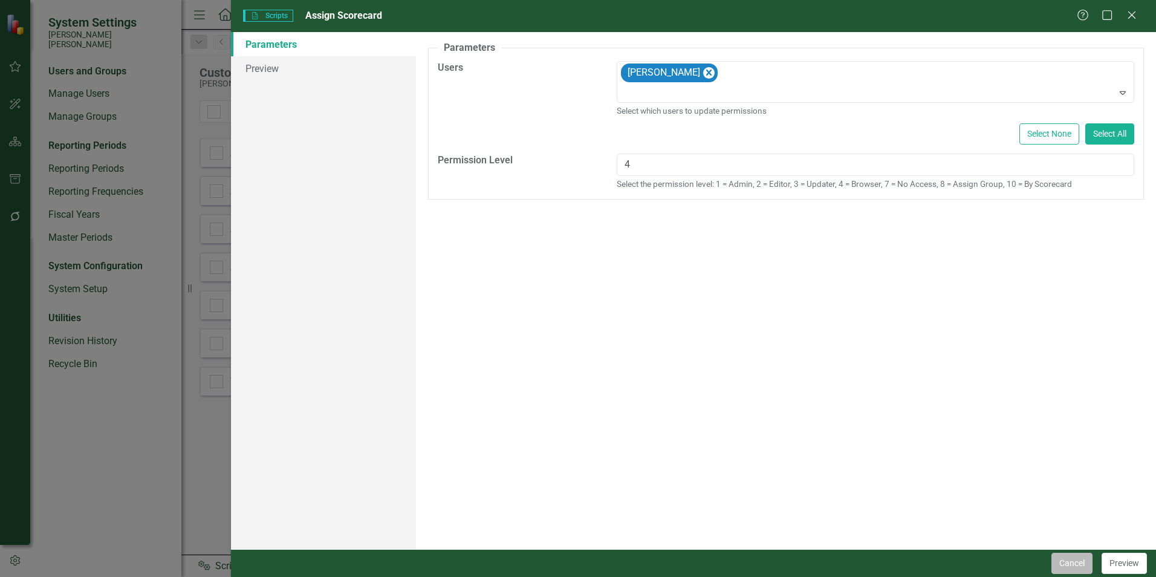
click at [1077, 565] on button "Cancel" at bounding box center [1071, 563] width 41 height 21
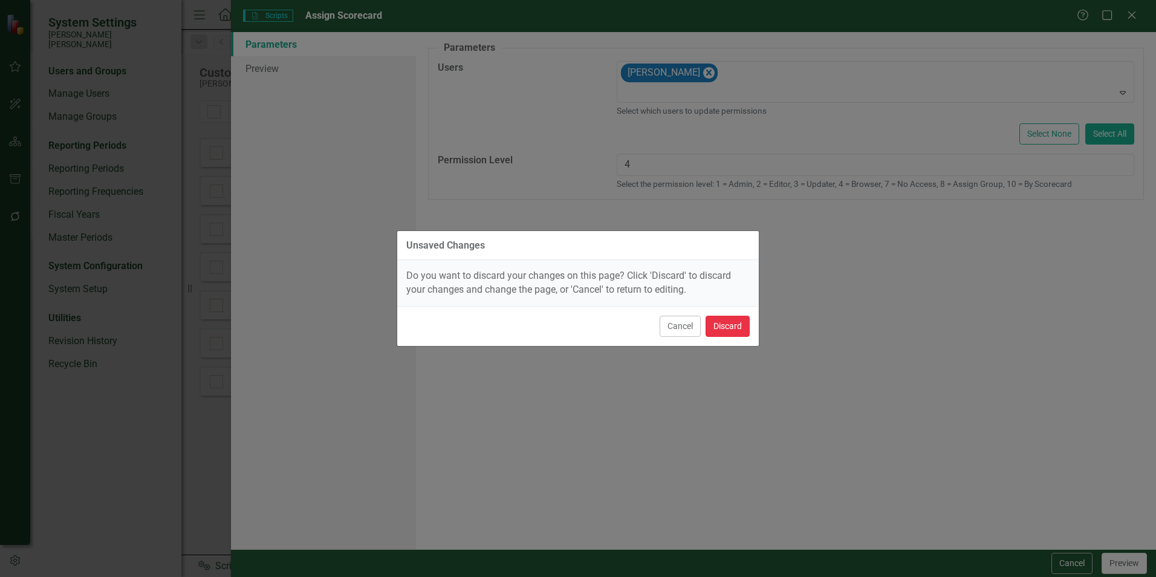
click at [736, 329] on button "Discard" at bounding box center [727, 326] width 44 height 21
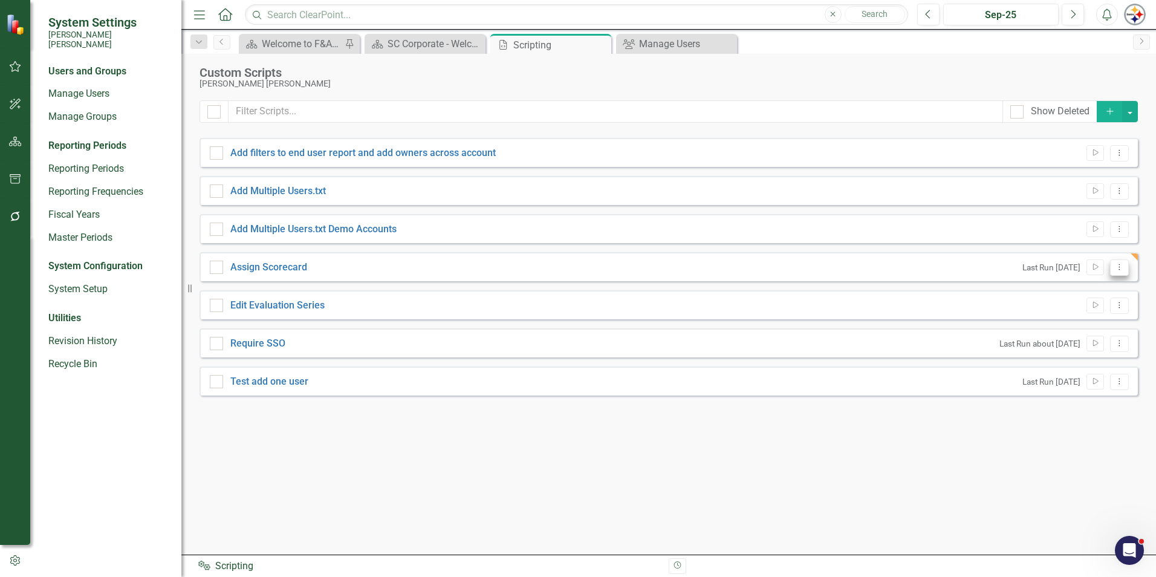
click at [1116, 268] on icon "Dropdown Menu" at bounding box center [1119, 267] width 10 height 8
click at [1085, 309] on link "Edit Edit Script" at bounding box center [1079, 310] width 97 height 22
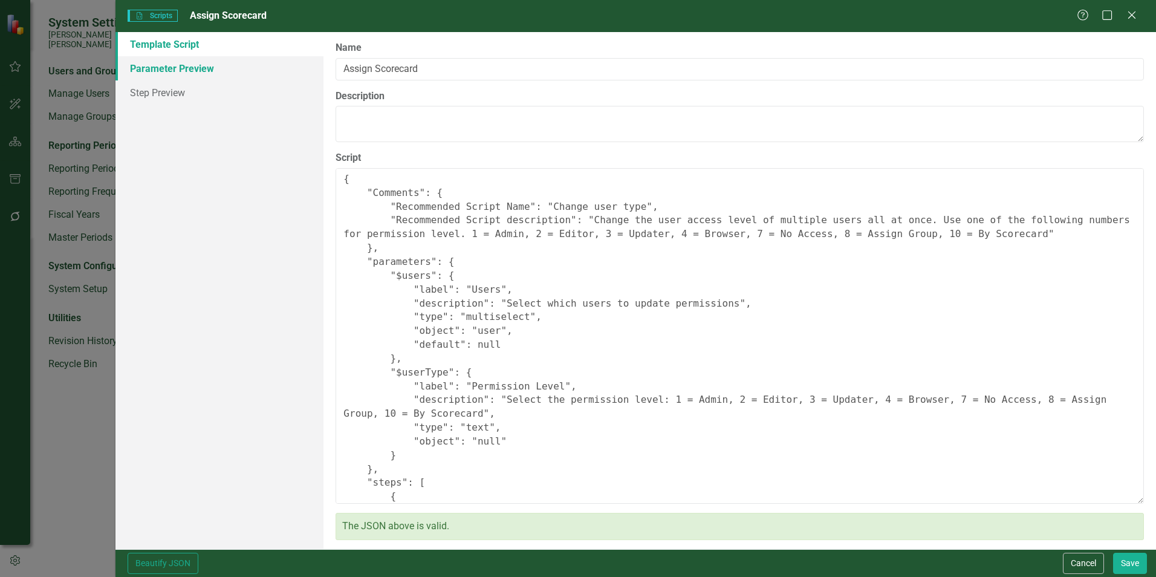
click at [173, 71] on link "Parameter Preview" at bounding box center [219, 68] width 208 height 24
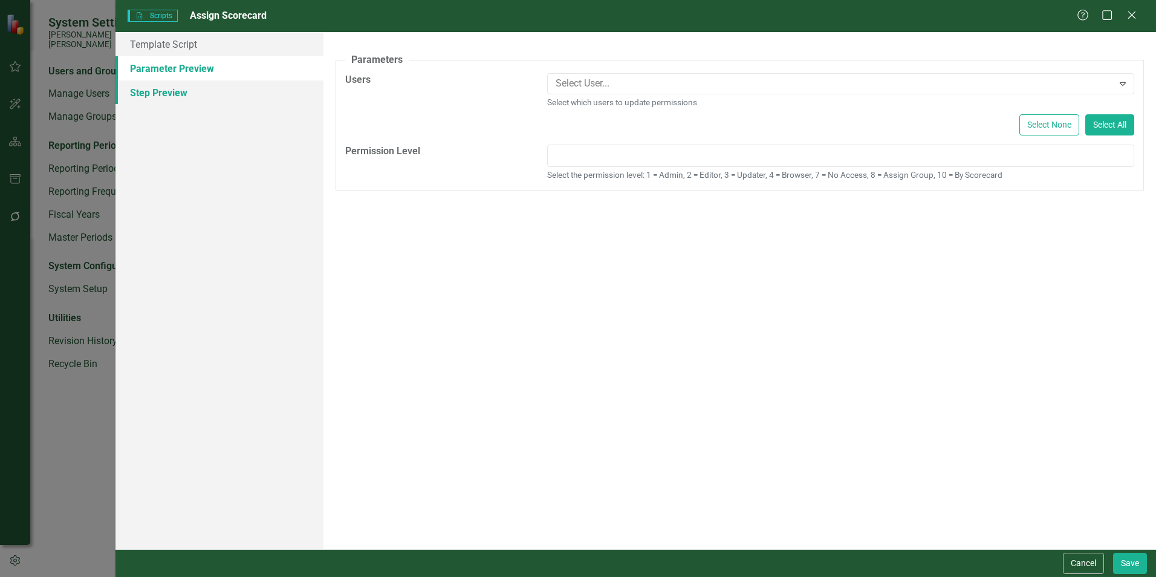
click at [159, 88] on link "Step Preview" at bounding box center [219, 92] width 208 height 24
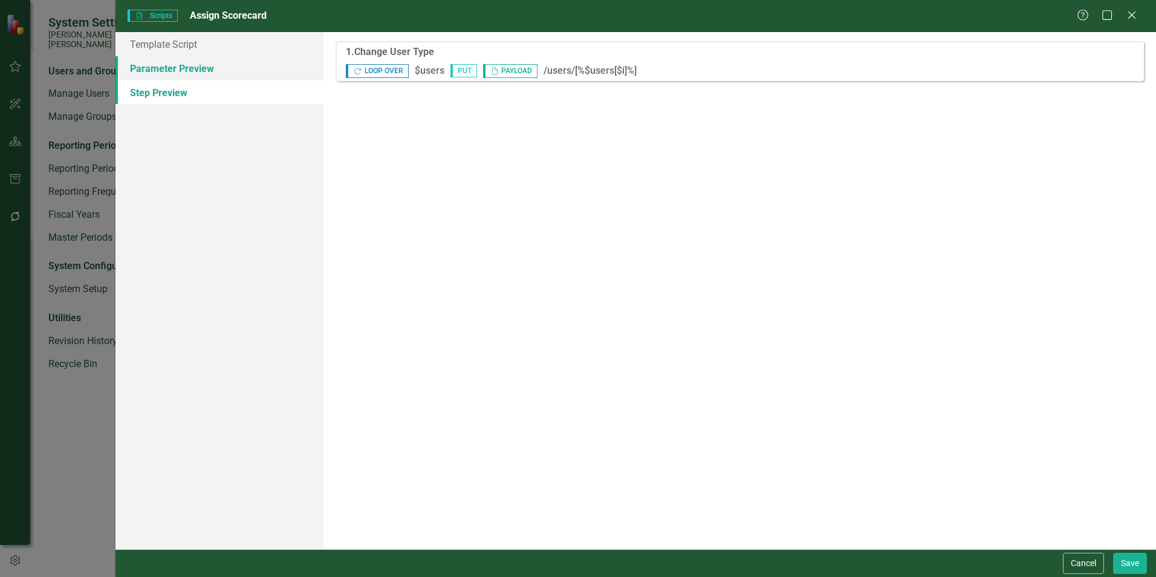
click at [155, 66] on link "Parameter Preview" at bounding box center [219, 68] width 208 height 24
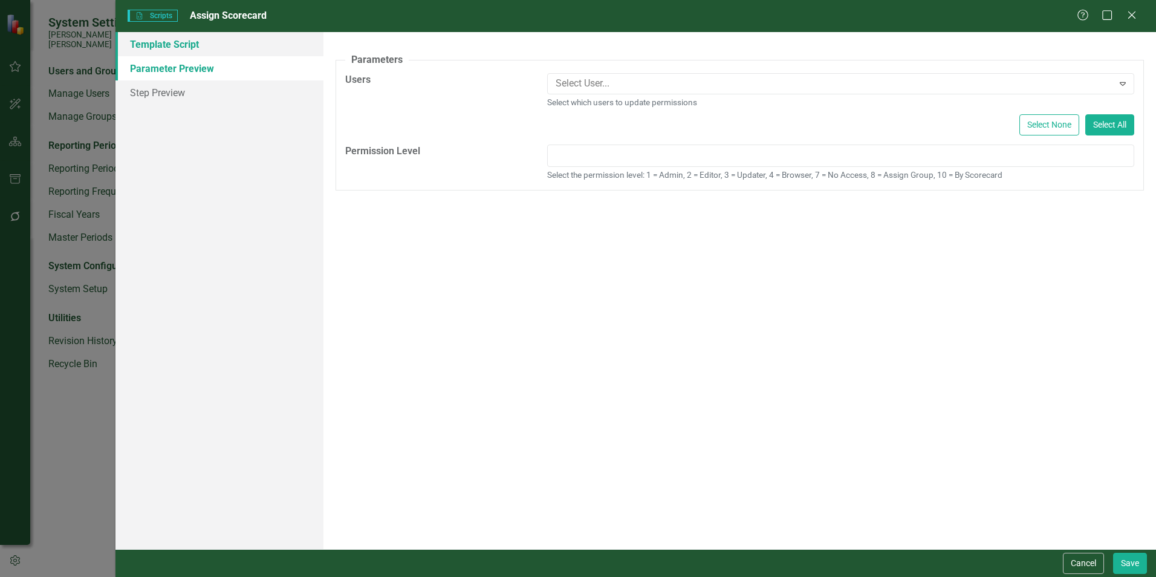
click at [146, 51] on link "Template Script" at bounding box center [219, 44] width 208 height 24
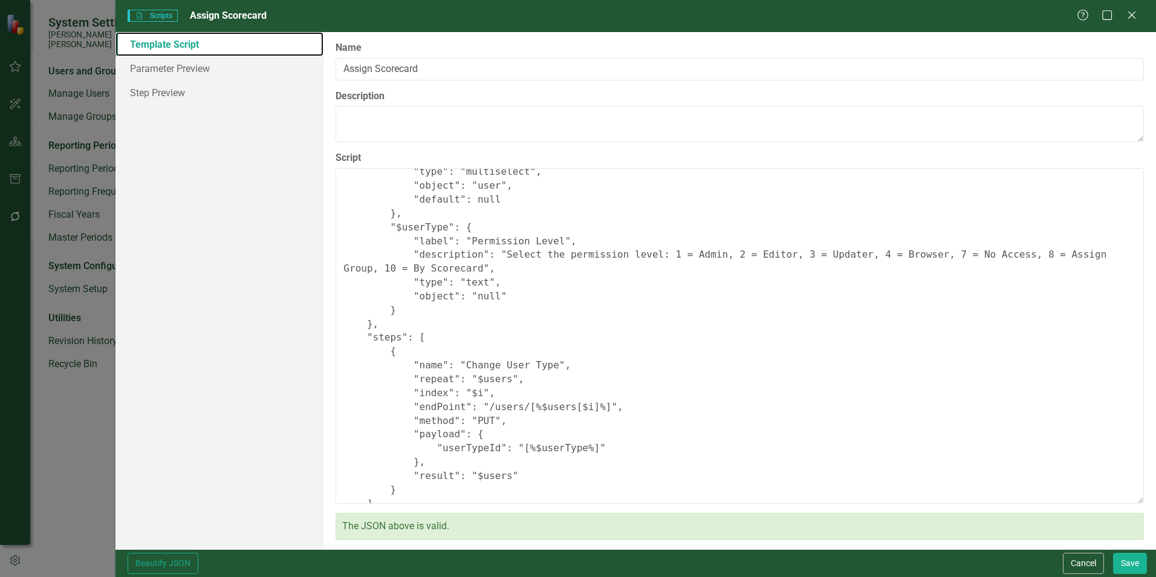
scroll to position [170, 0]
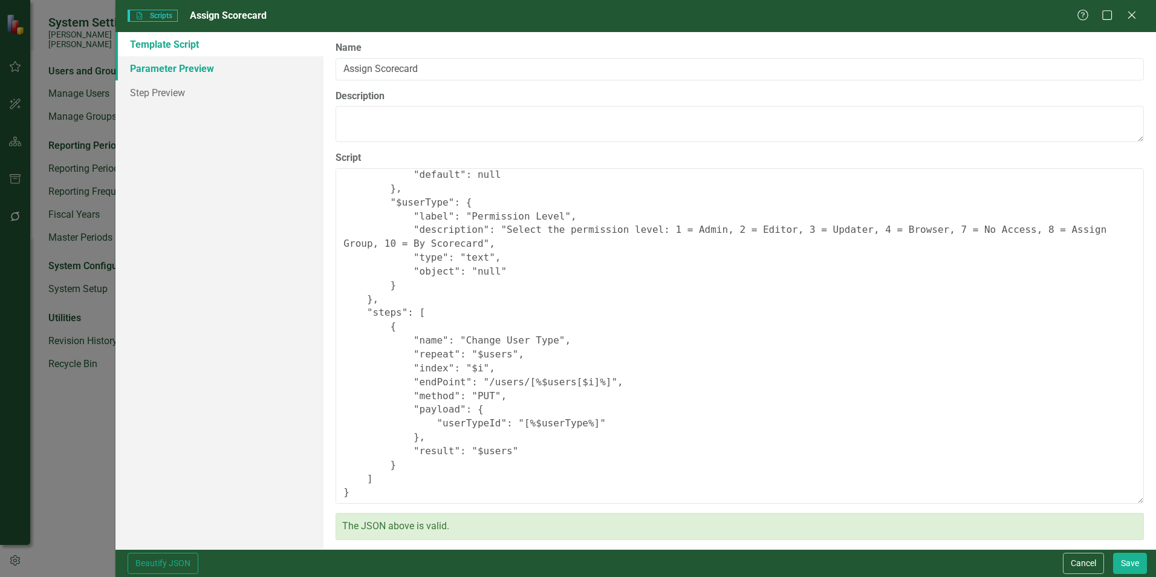
click at [164, 62] on link "Parameter Preview" at bounding box center [219, 68] width 208 height 24
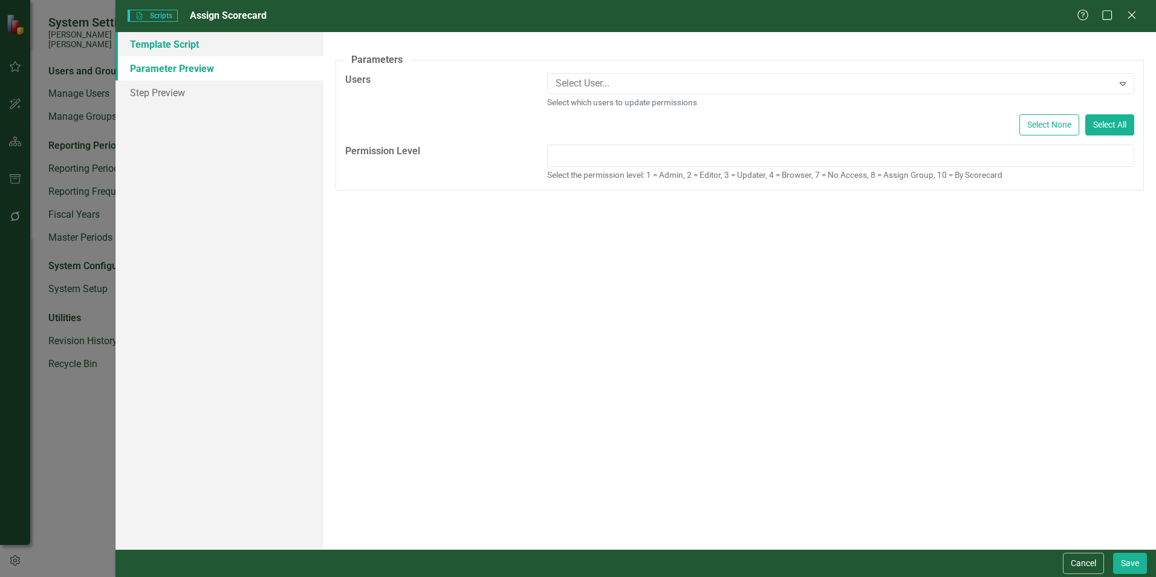
click at [184, 52] on link "Template Script" at bounding box center [219, 44] width 208 height 24
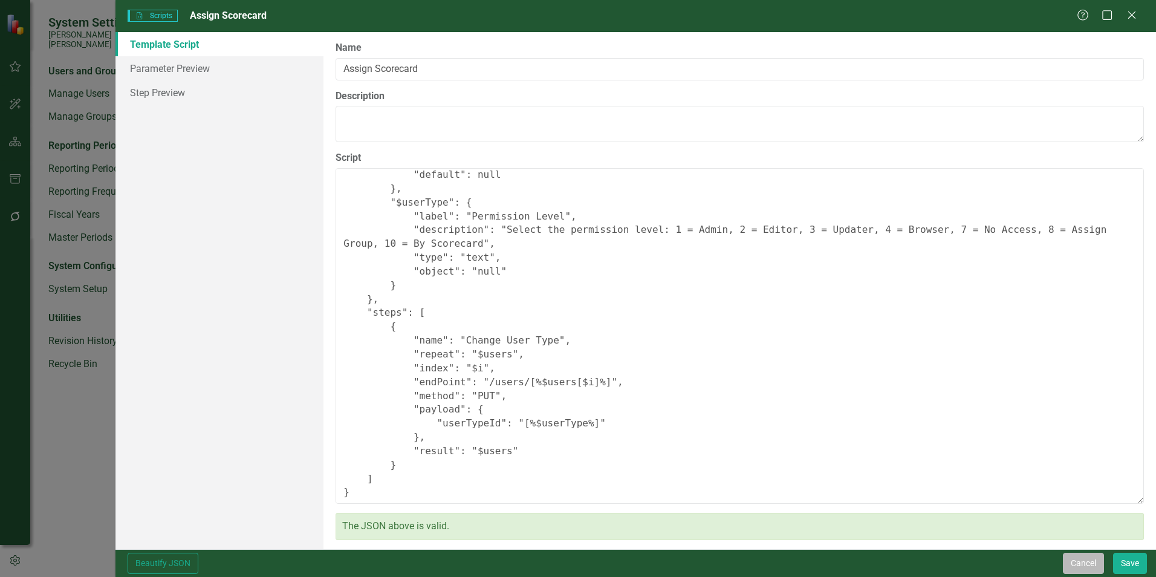
click at [1067, 553] on button "Cancel" at bounding box center [1083, 563] width 41 height 21
